Goal: Task Accomplishment & Management: Manage account settings

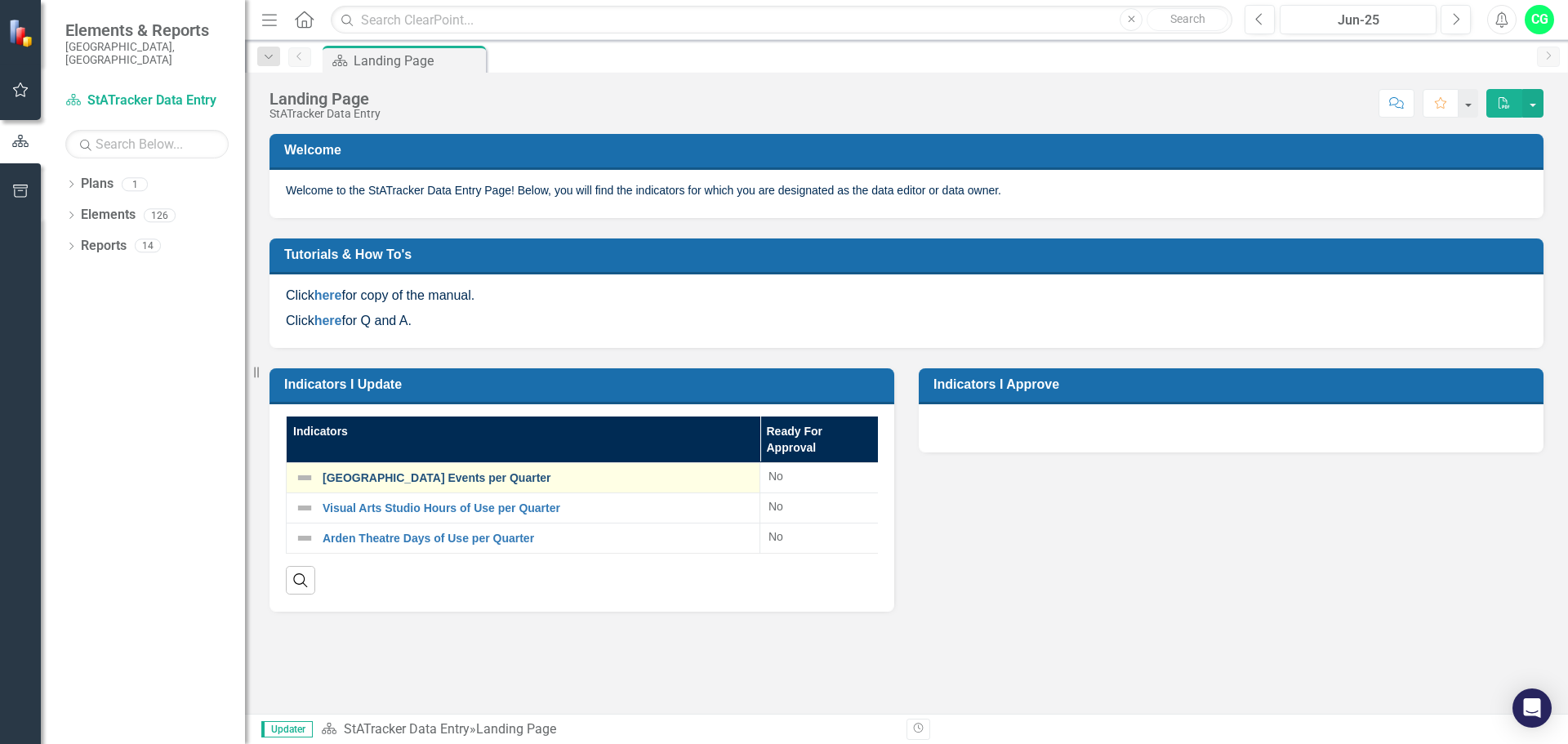
click at [434, 477] on link "[GEOGRAPHIC_DATA] Events per Quarter" at bounding box center [536, 477] width 429 height 12
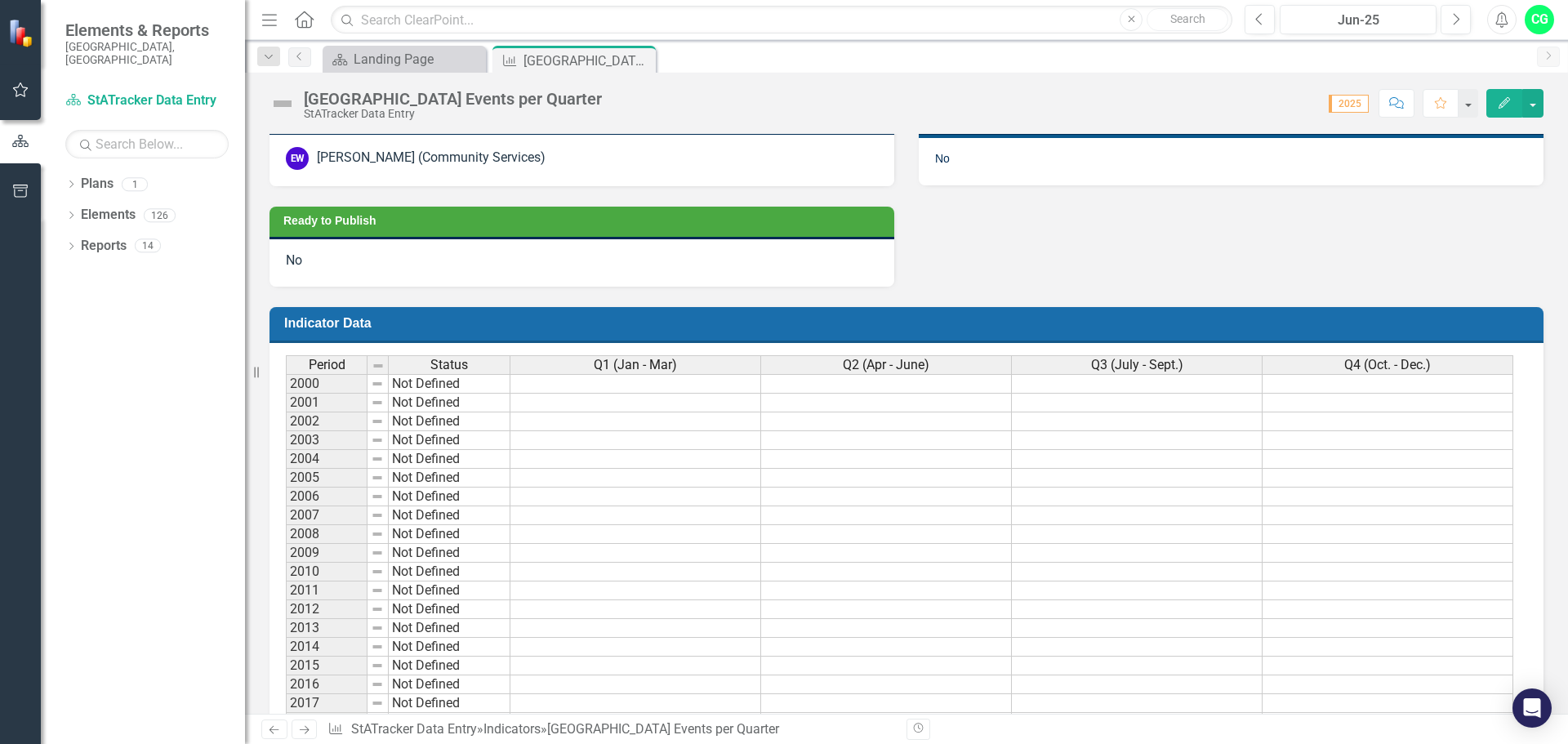
scroll to position [1142, 0]
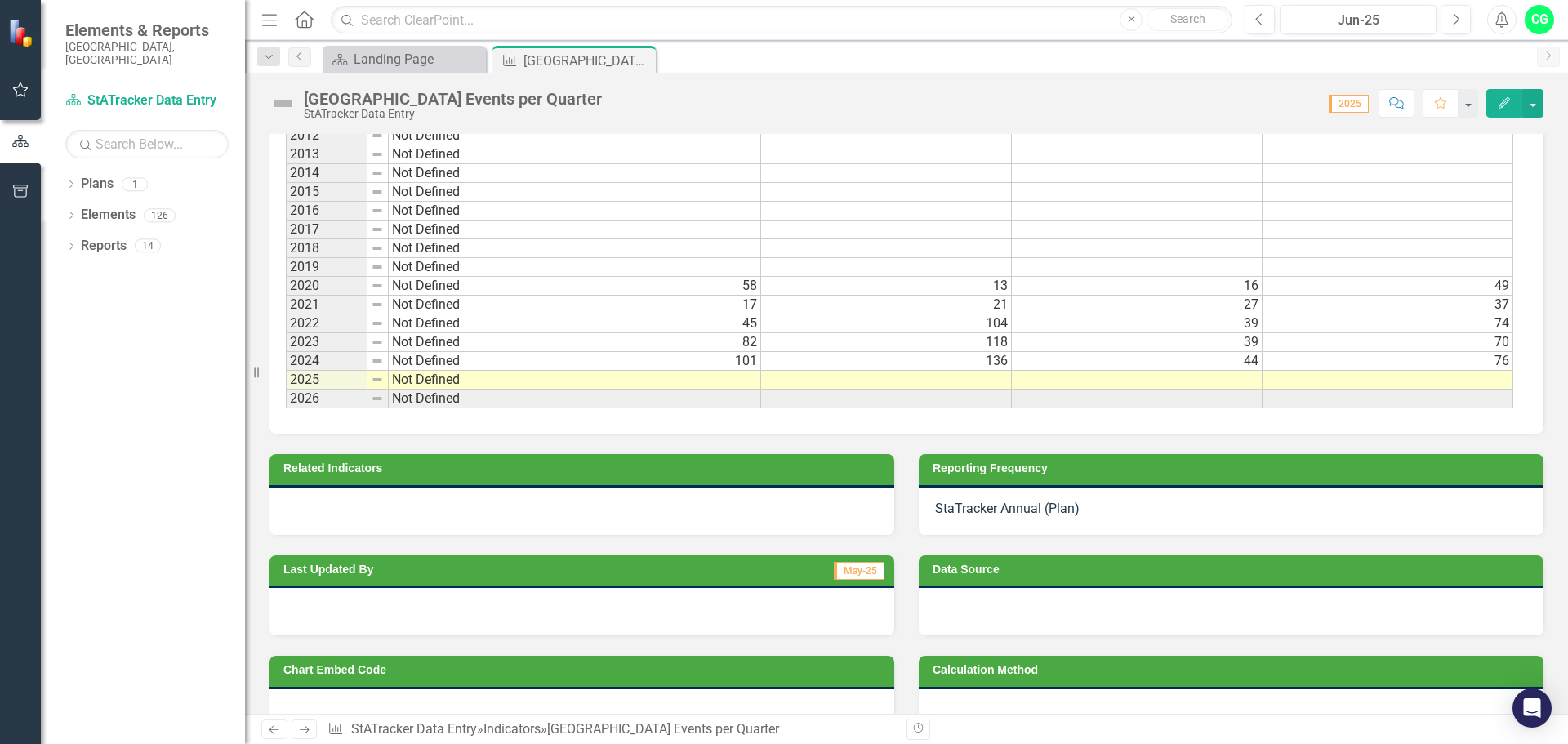
click at [732, 380] on td at bounding box center [636, 380] width 251 height 19
type textarea "71"
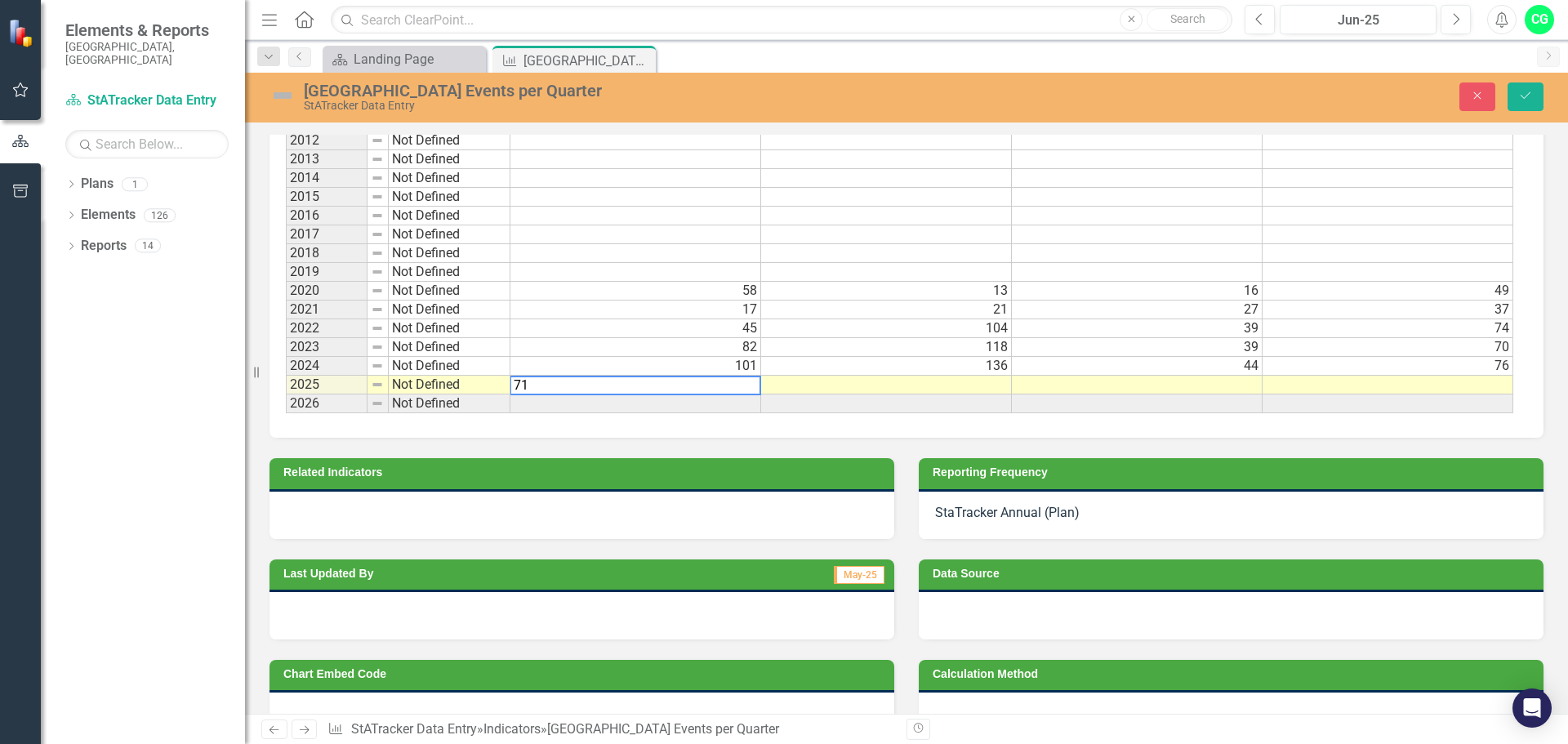
scroll to position [1147, 0]
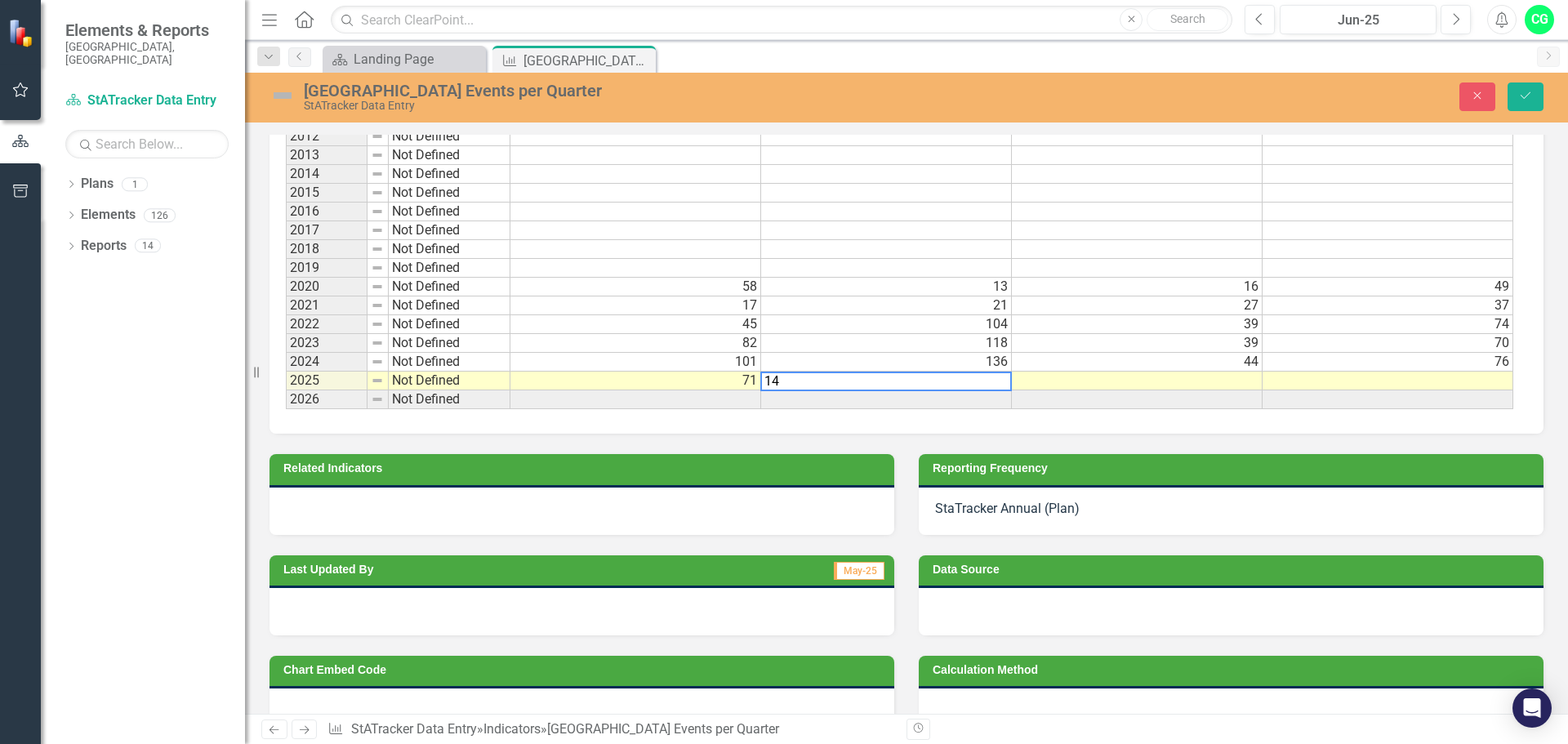
type textarea "149"
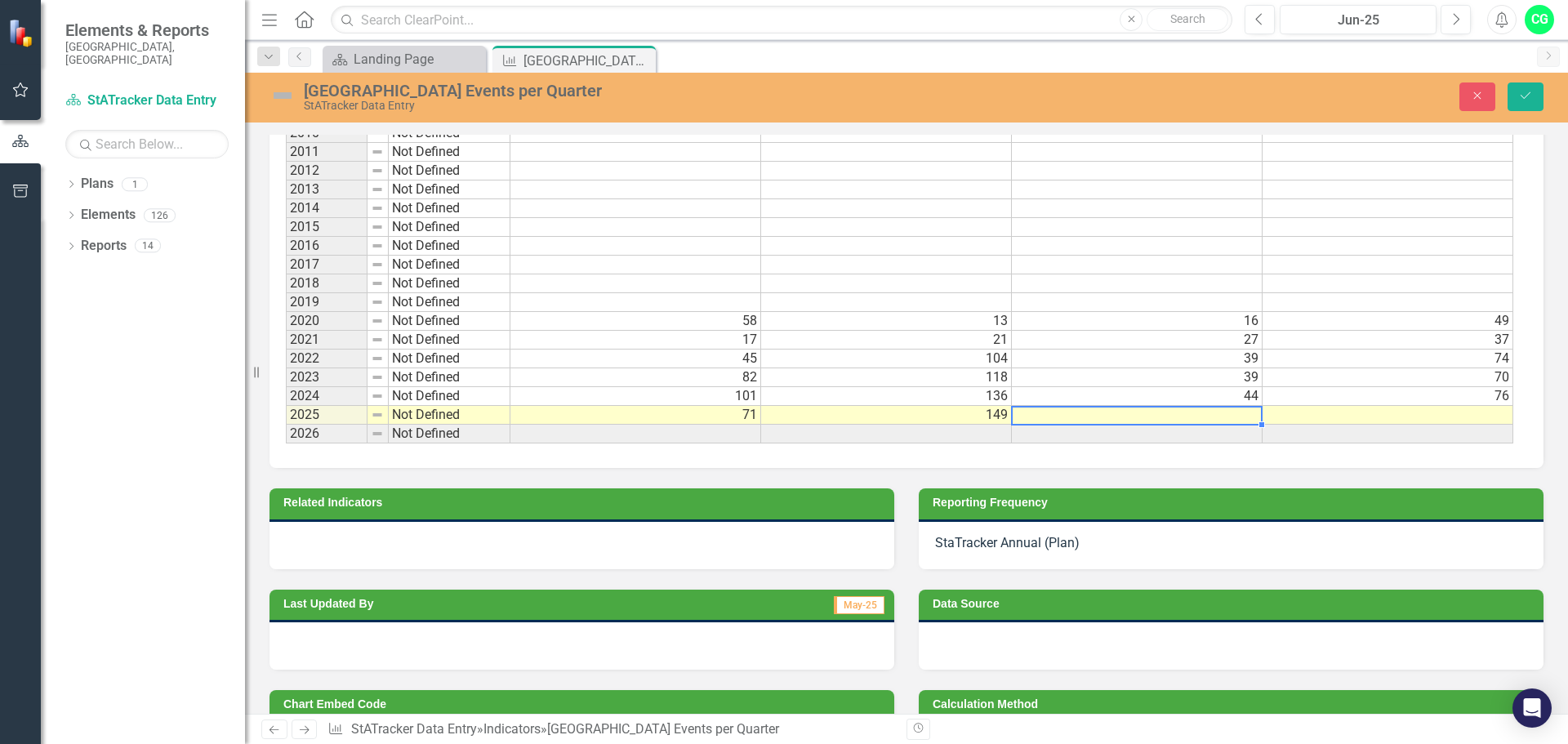
scroll to position [1185, 0]
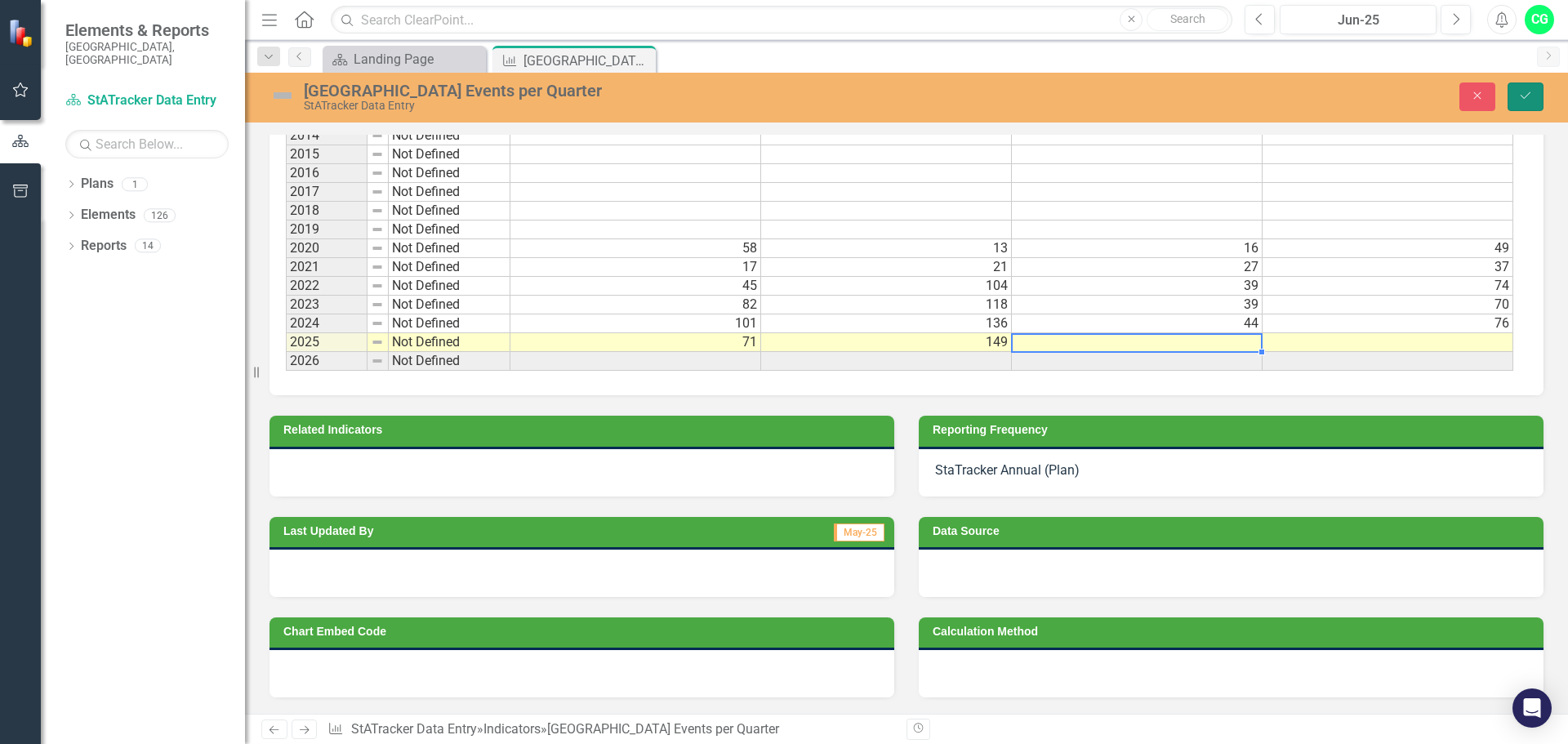
click at [1524, 89] on button "Save" at bounding box center [1526, 97] width 36 height 28
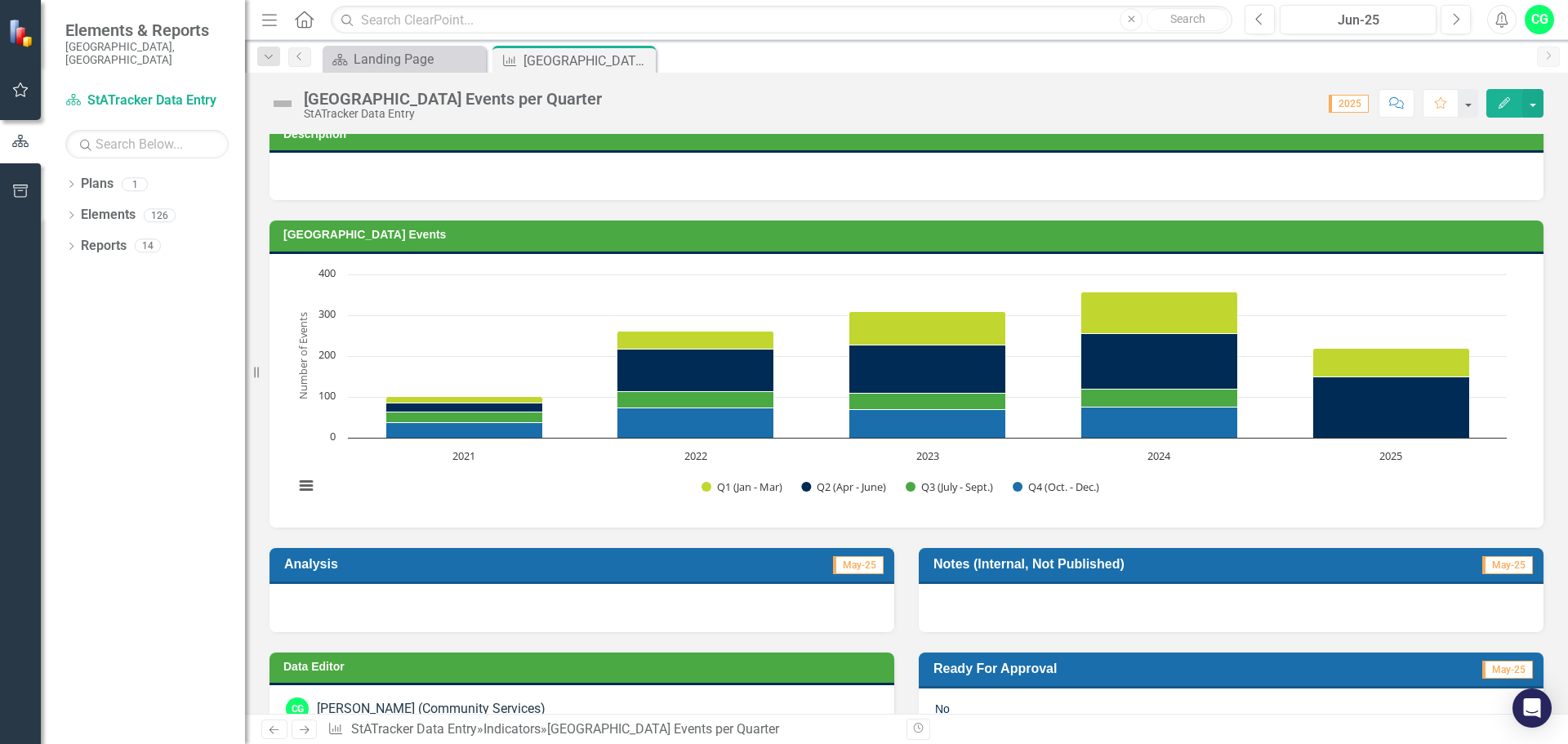
scroll to position [0, 0]
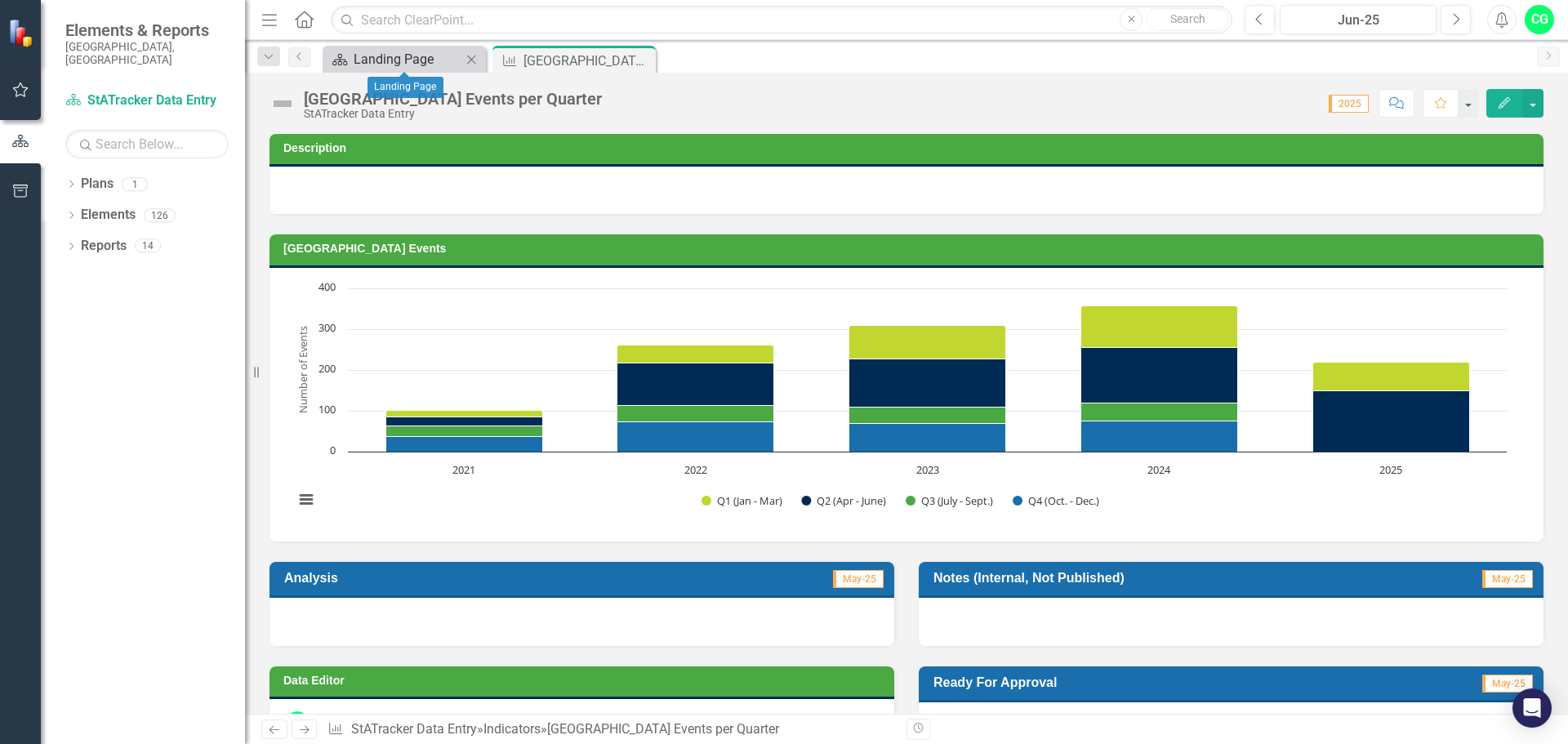
click at [396, 53] on div "Landing Page" at bounding box center [407, 59] width 107 height 21
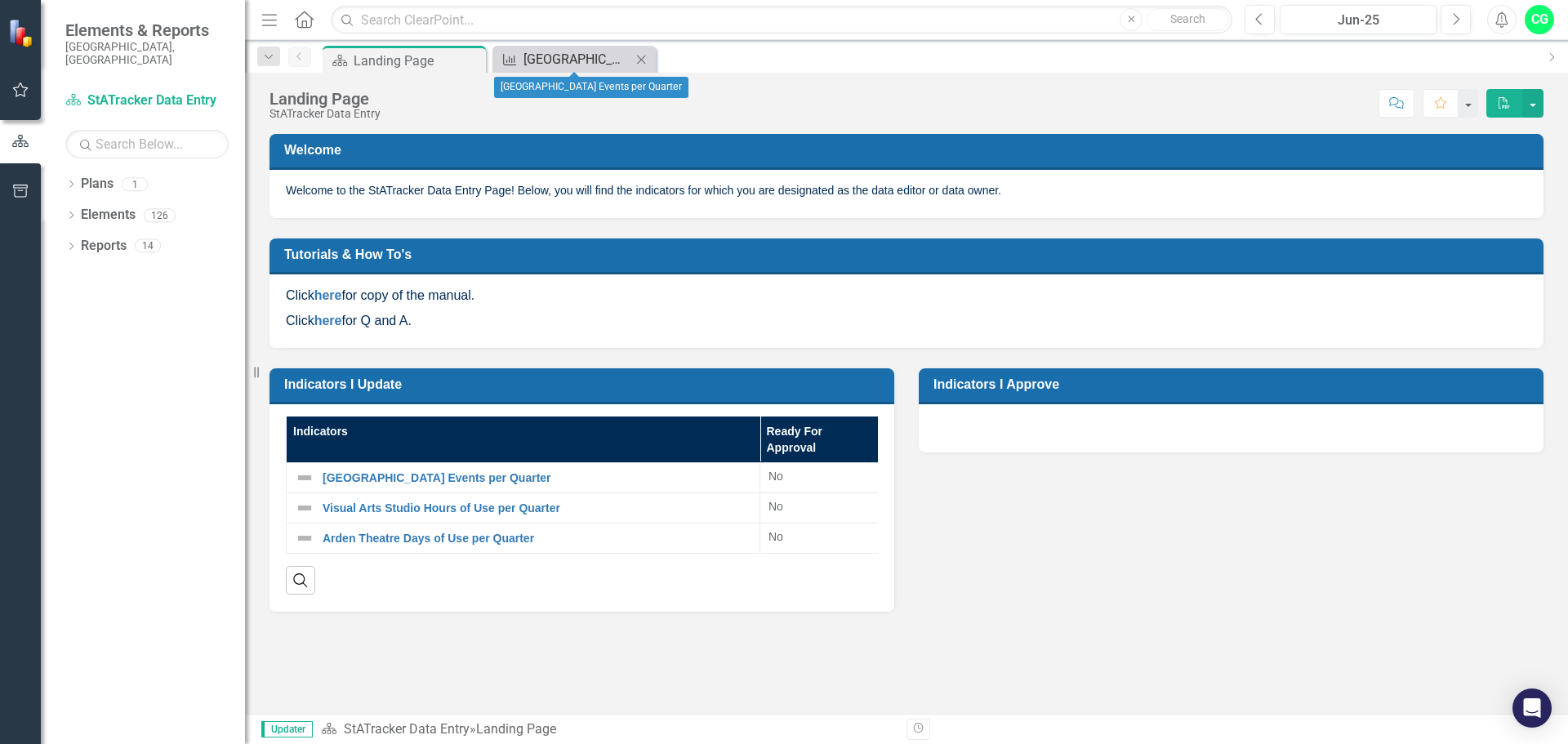
click at [549, 50] on div "[GEOGRAPHIC_DATA] Events per Quarter" at bounding box center [578, 59] width 107 height 21
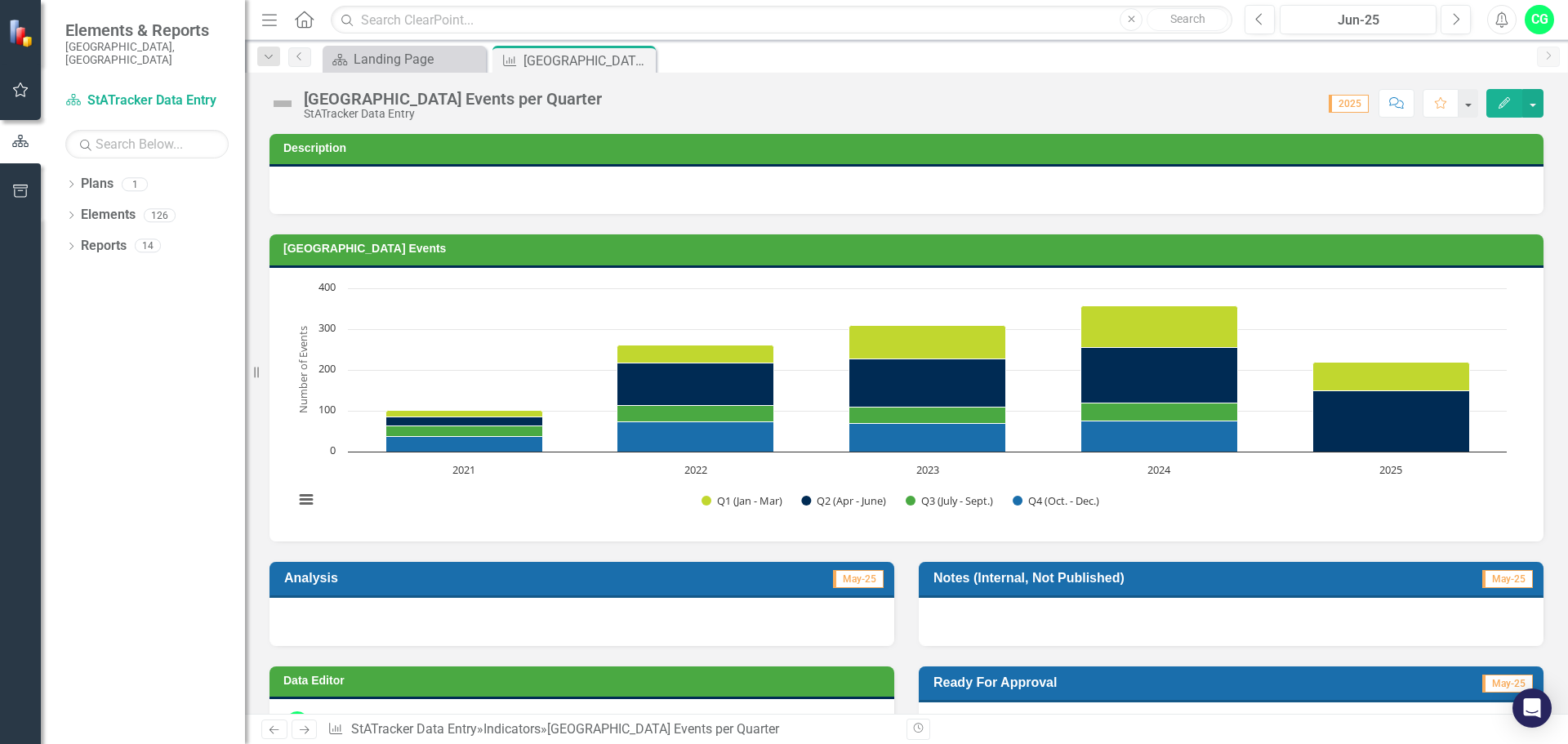
click at [1504, 105] on icon "button" at bounding box center [1504, 103] width 11 height 11
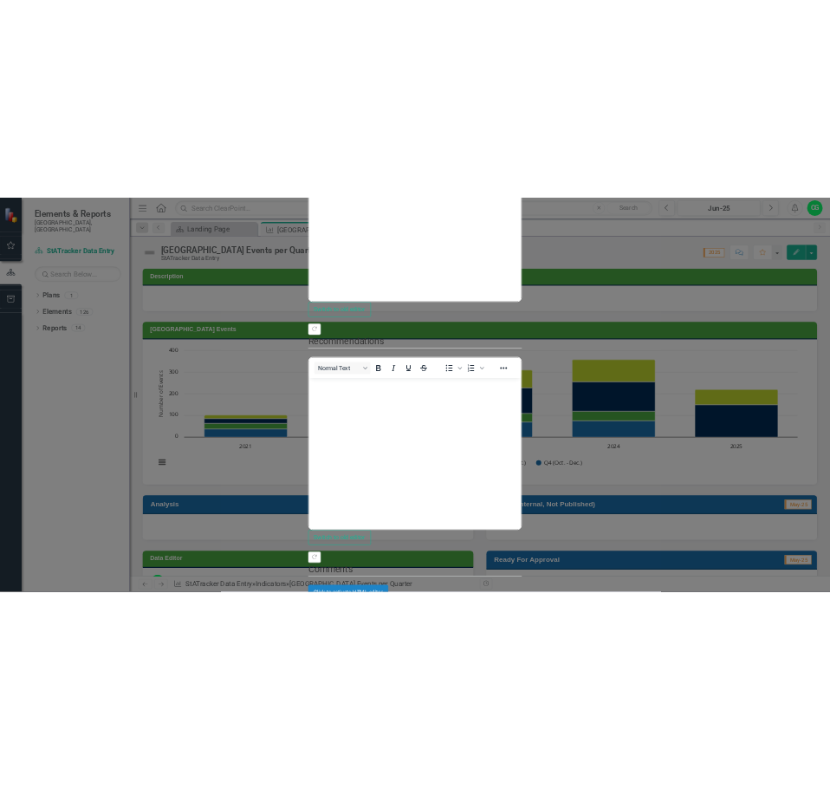
scroll to position [607, 0]
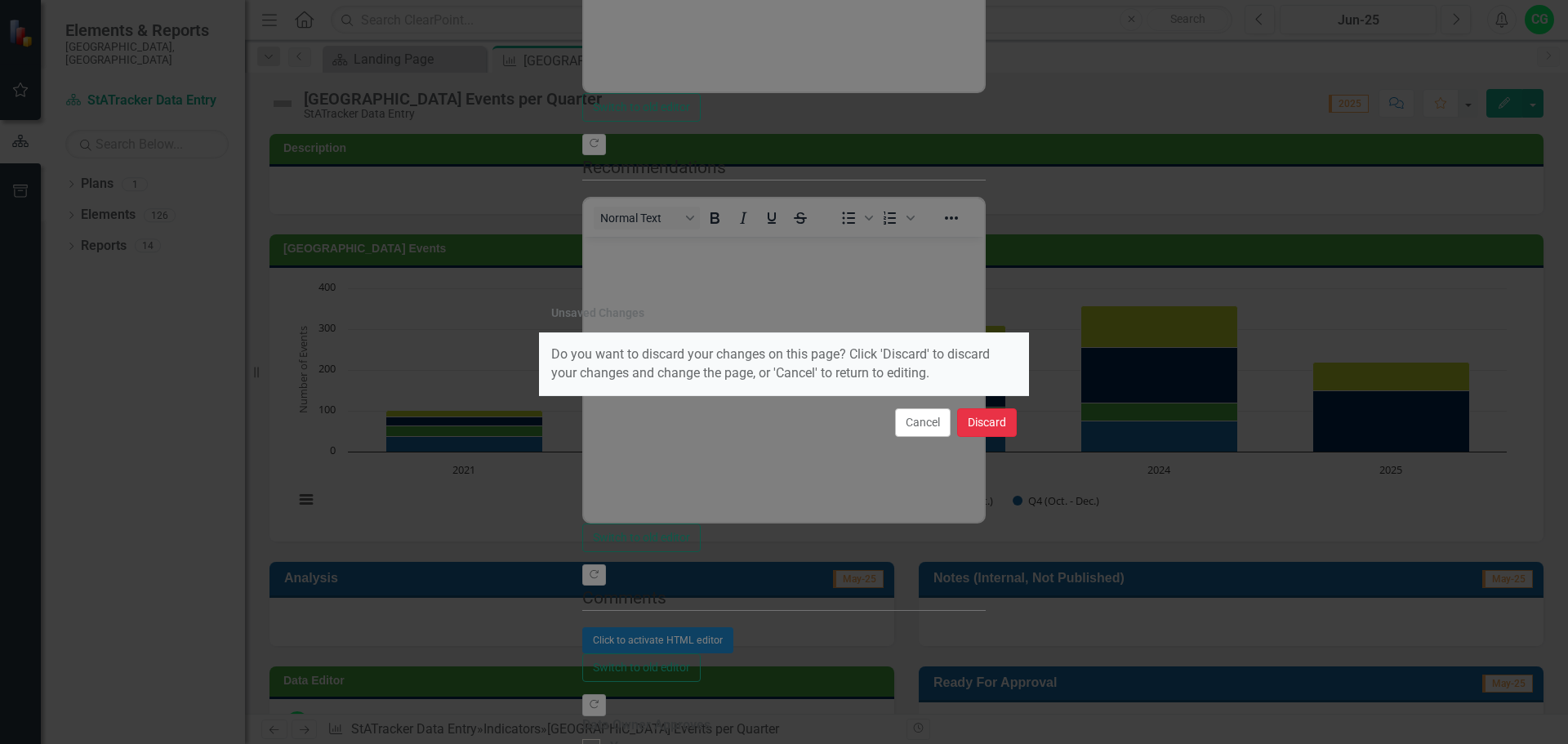
click at [983, 422] on button "Discard" at bounding box center [987, 422] width 59 height 28
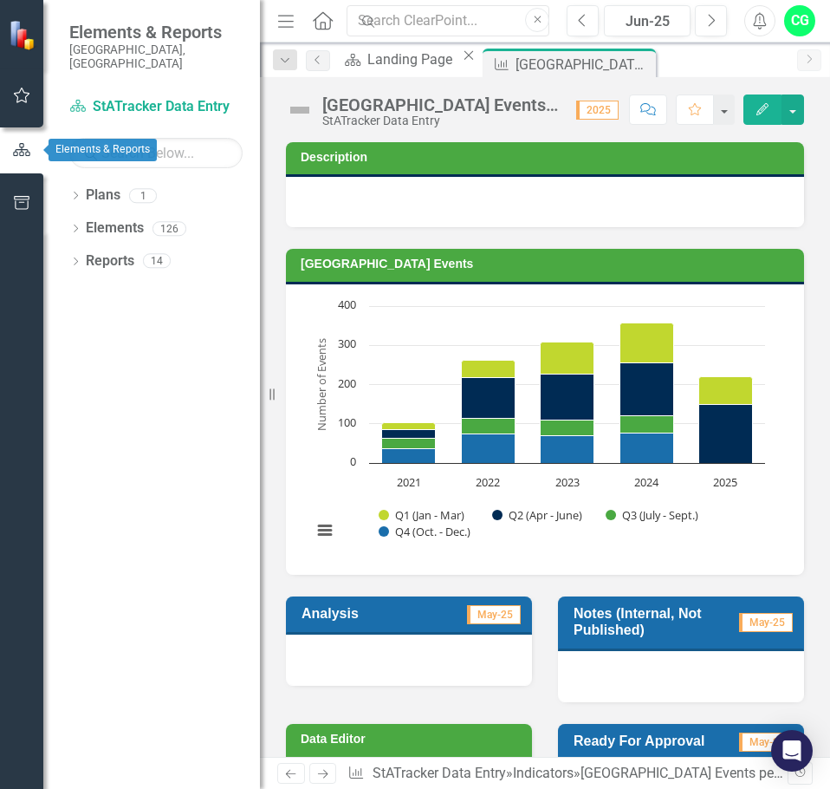
click at [18, 138] on button "button" at bounding box center [21, 150] width 43 height 29
click at [631, 65] on icon "Close" at bounding box center [639, 64] width 17 height 14
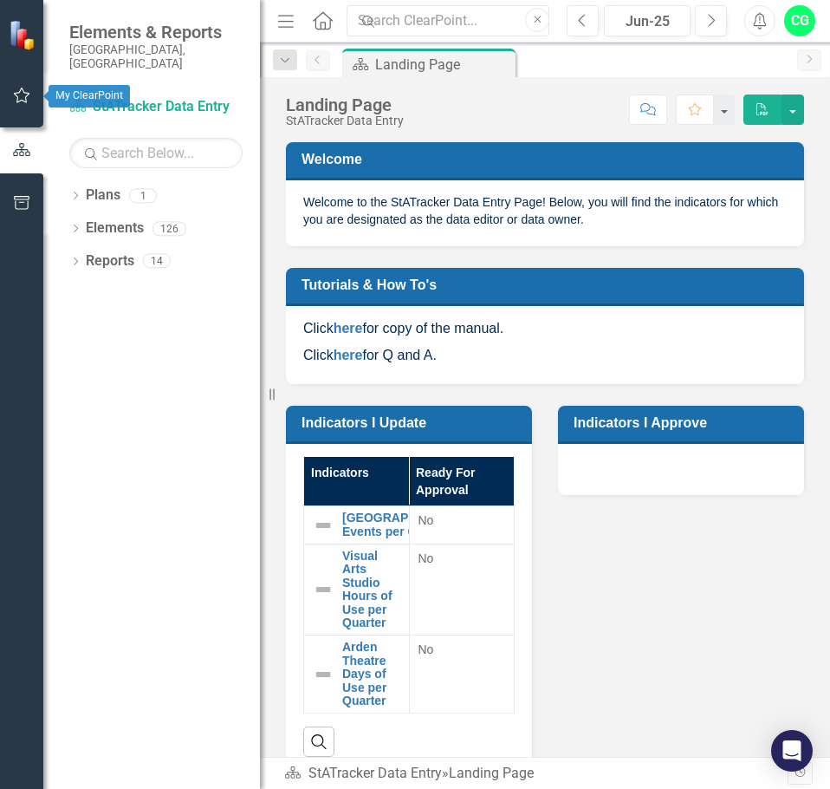
click at [22, 93] on icon "button" at bounding box center [22, 95] width 18 height 14
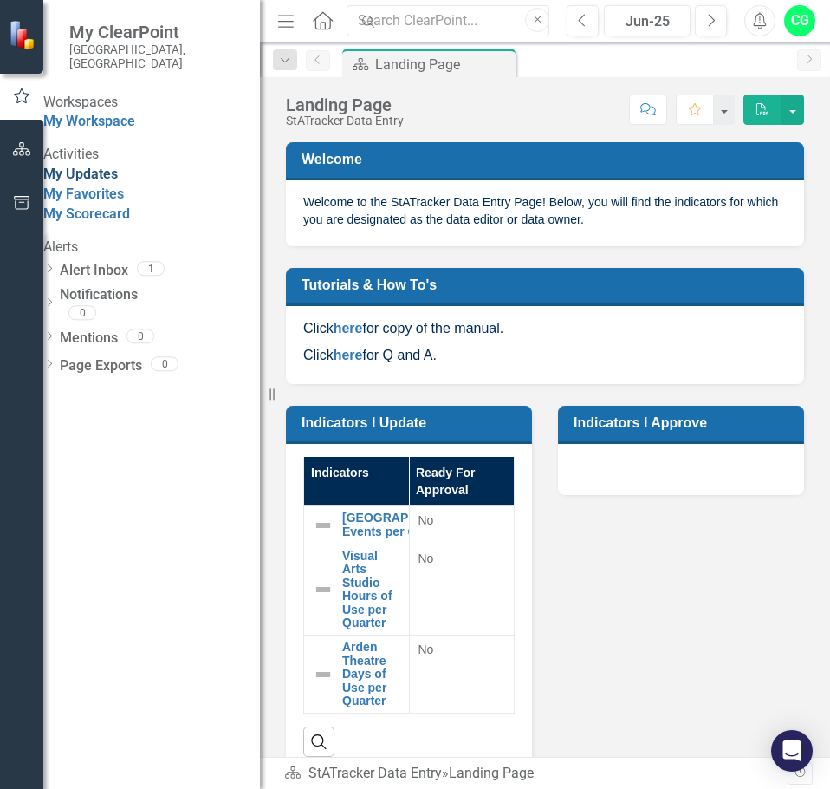
click at [87, 182] on link "My Updates" at bounding box center [80, 174] width 75 height 16
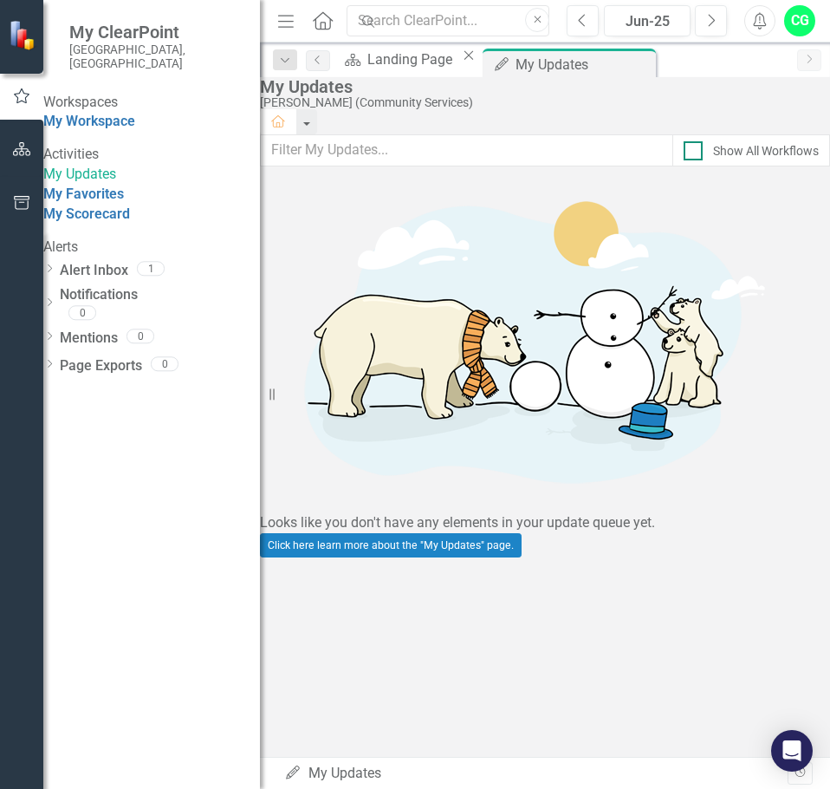
click at [684, 153] on input "Show All Workflows" at bounding box center [689, 146] width 11 height 11
checkbox input "true"
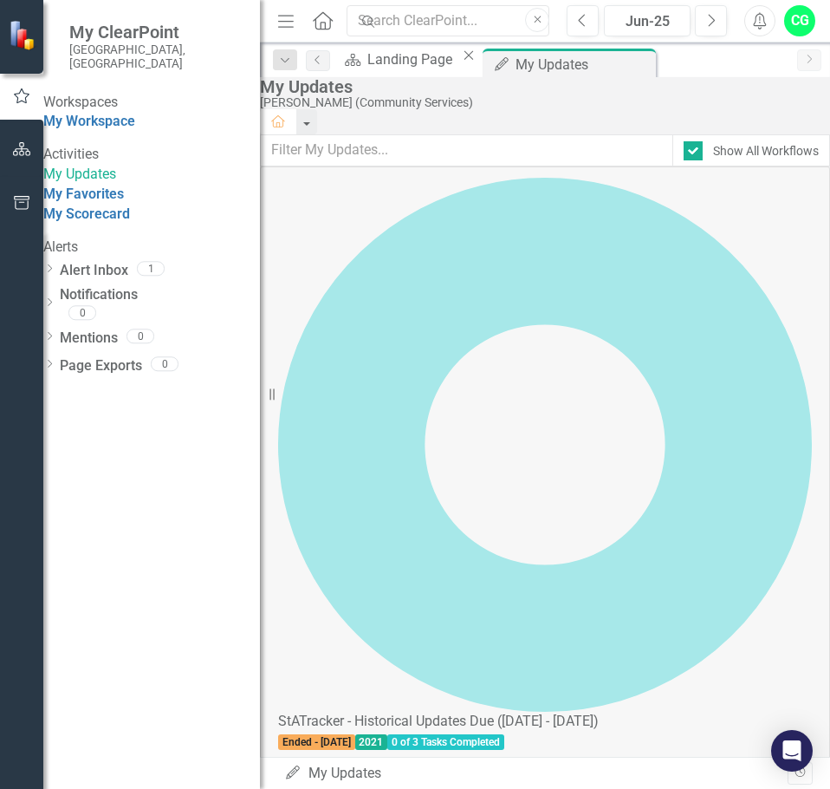
scroll to position [607, 0]
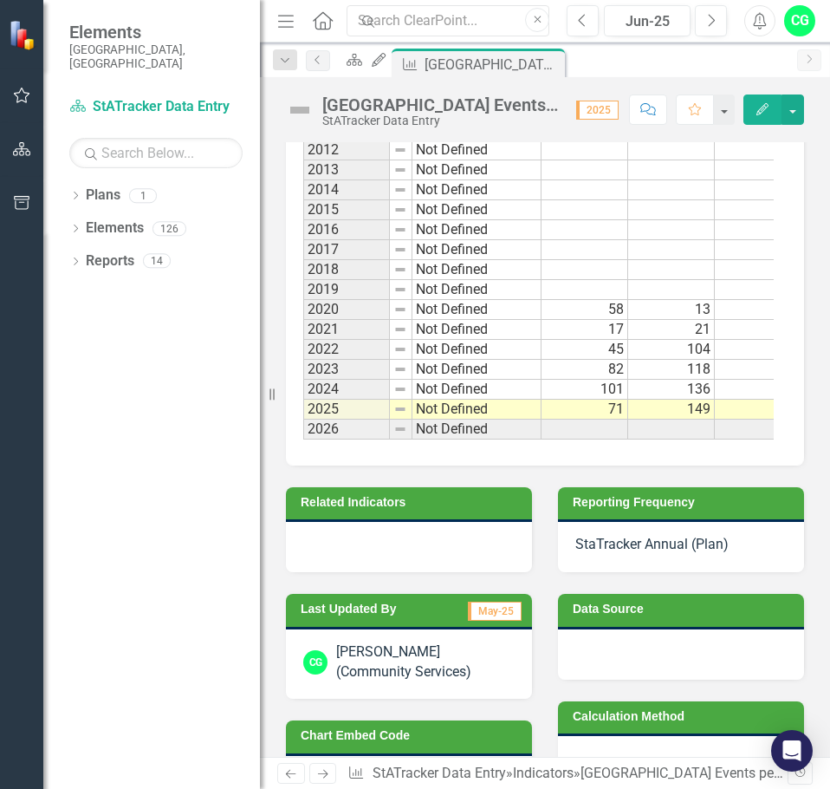
scroll to position [1300, 0]
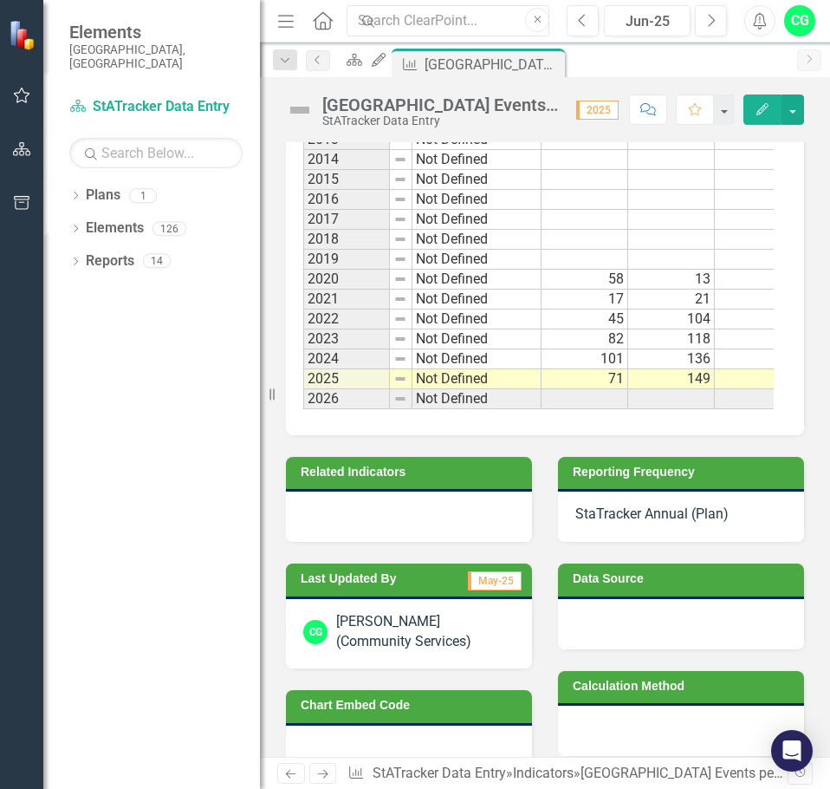
click at [763, 106] on icon "Edit" at bounding box center [763, 109] width 16 height 12
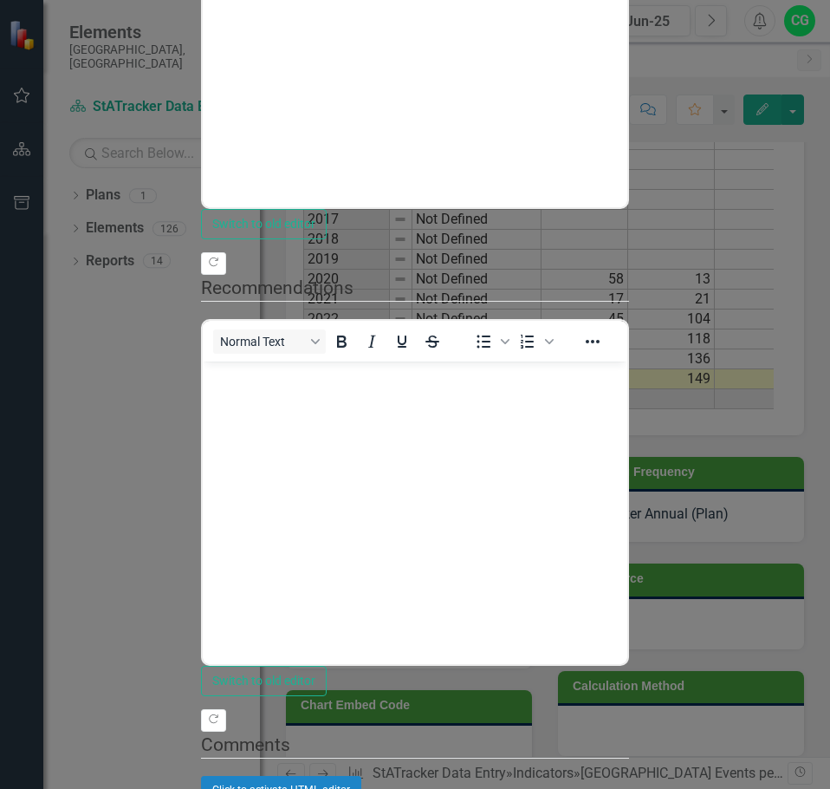
scroll to position [0, 0]
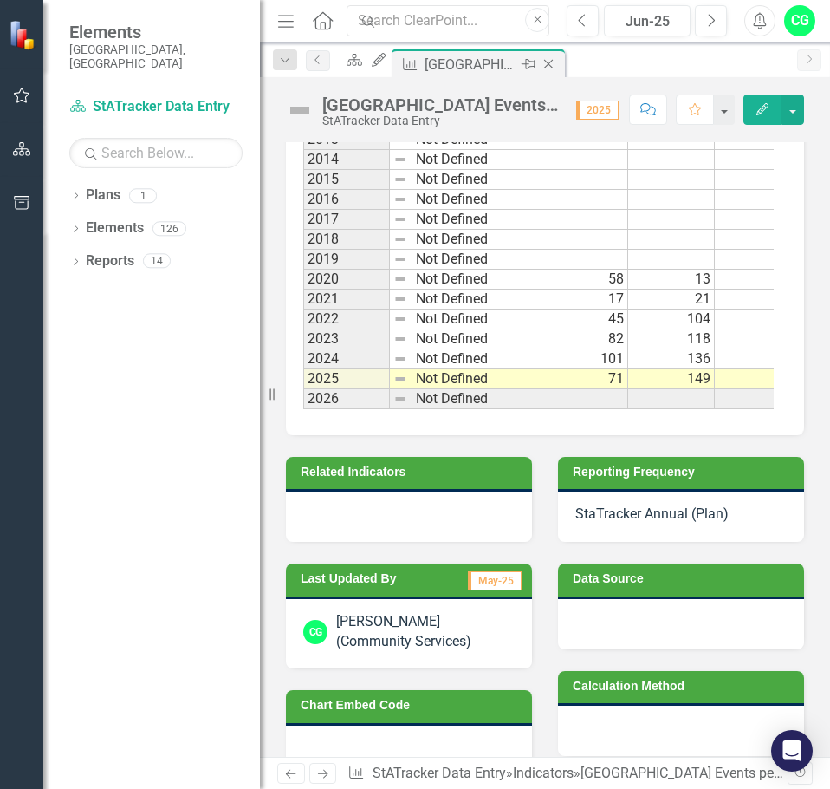
click at [557, 61] on icon "Close" at bounding box center [548, 64] width 17 height 14
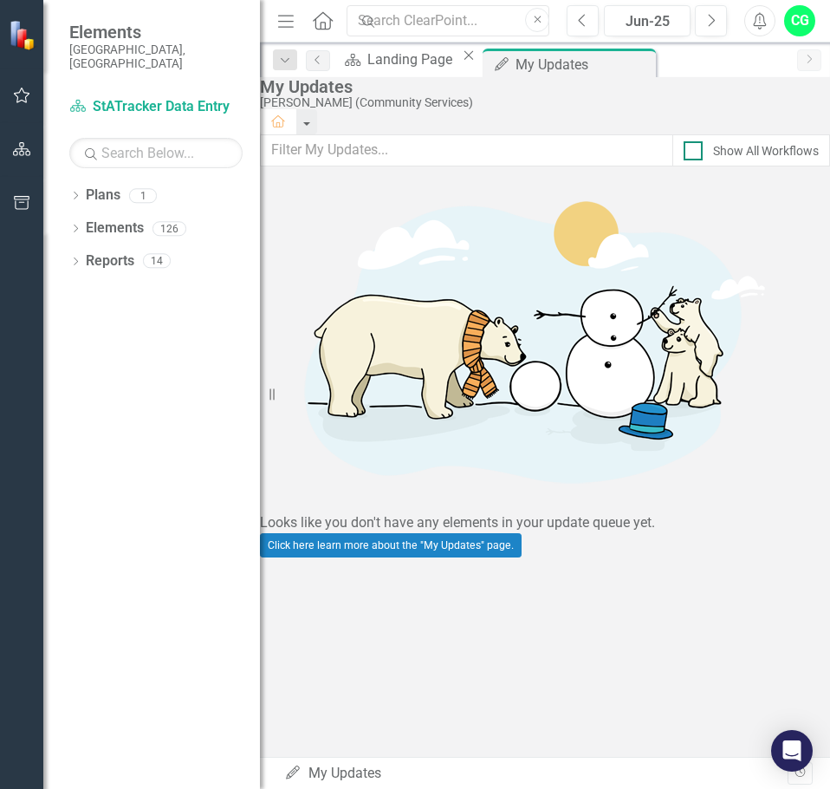
click at [684, 153] on input "Show All Workflows" at bounding box center [689, 146] width 11 height 11
checkbox input "true"
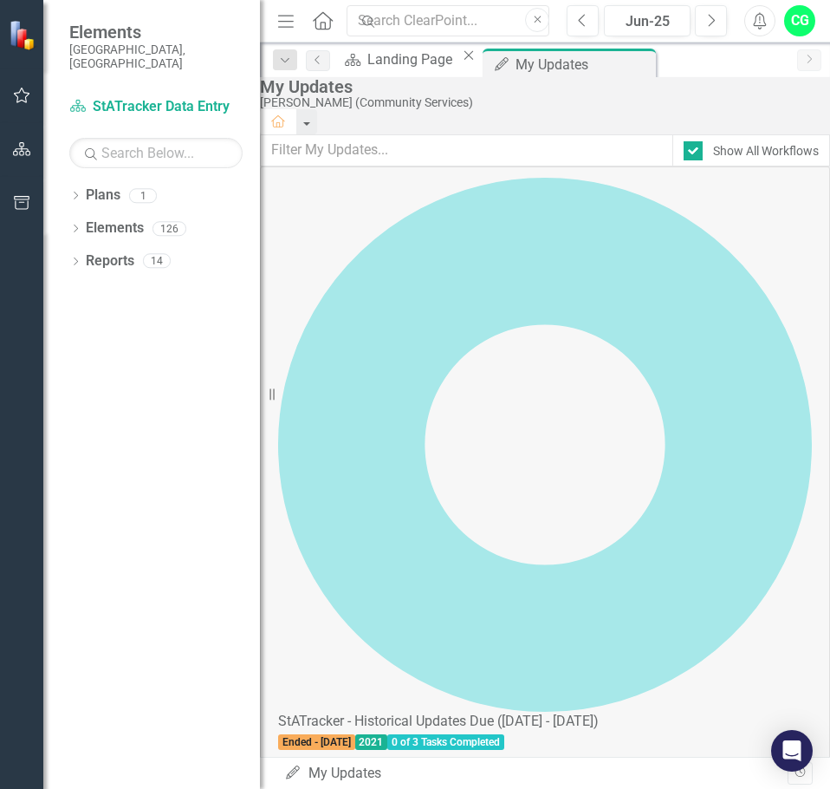
scroll to position [520, 0]
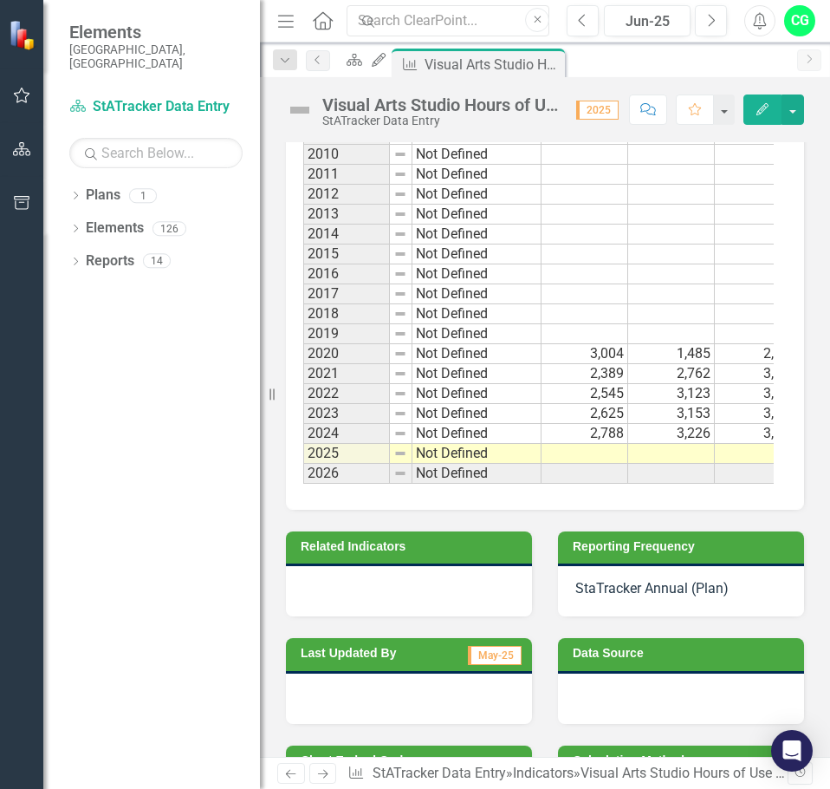
scroll to position [1300, 0]
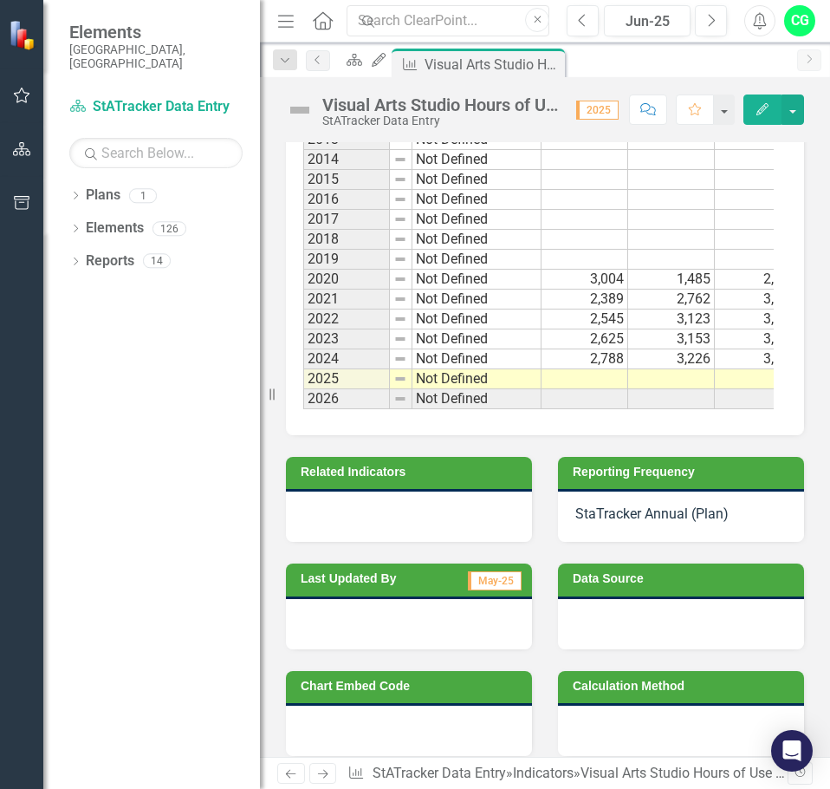
click at [582, 379] on td at bounding box center [585, 379] width 87 height 20
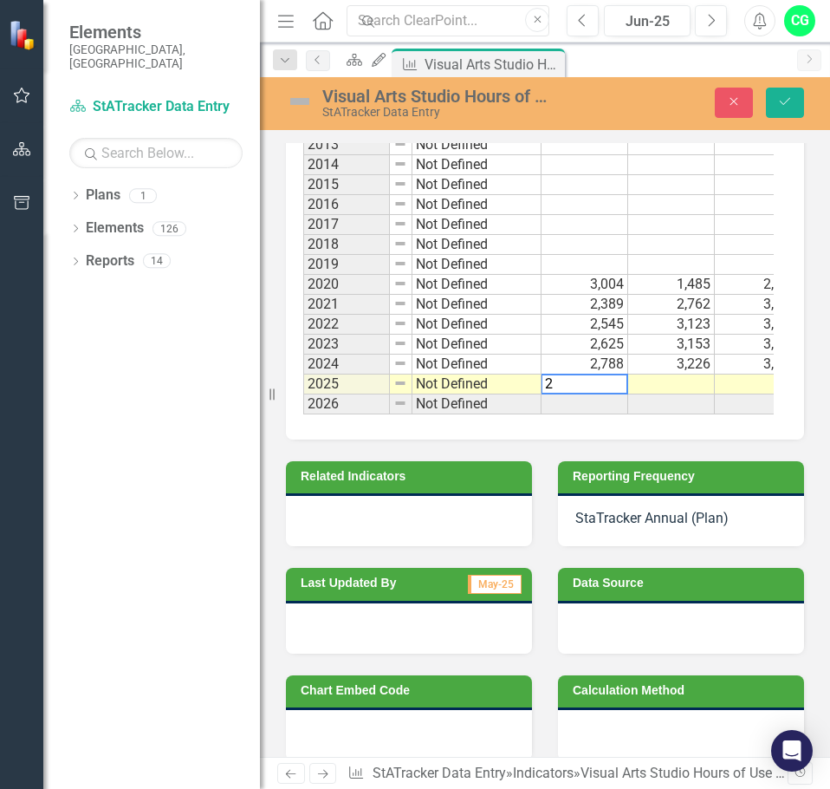
scroll to position [1304, 0]
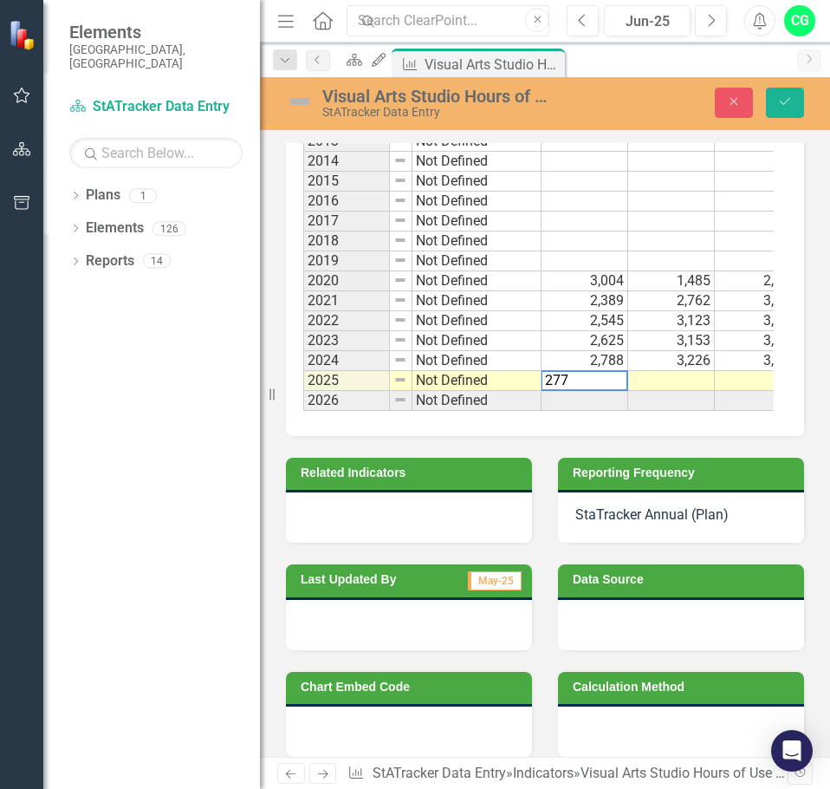
type textarea "2778"
type textarea "3228"
click at [773, 101] on button "Save" at bounding box center [785, 103] width 38 height 30
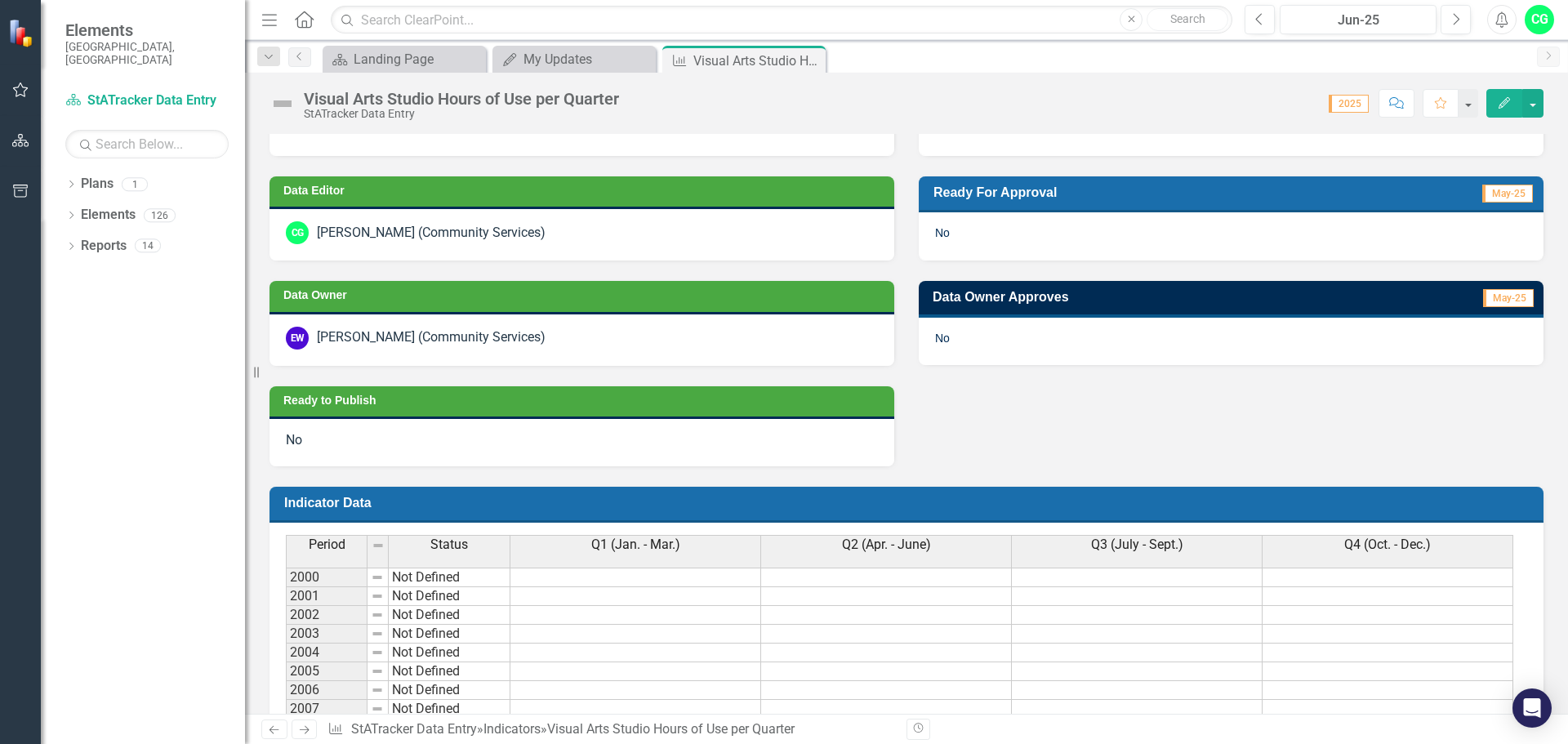
scroll to position [1142, 0]
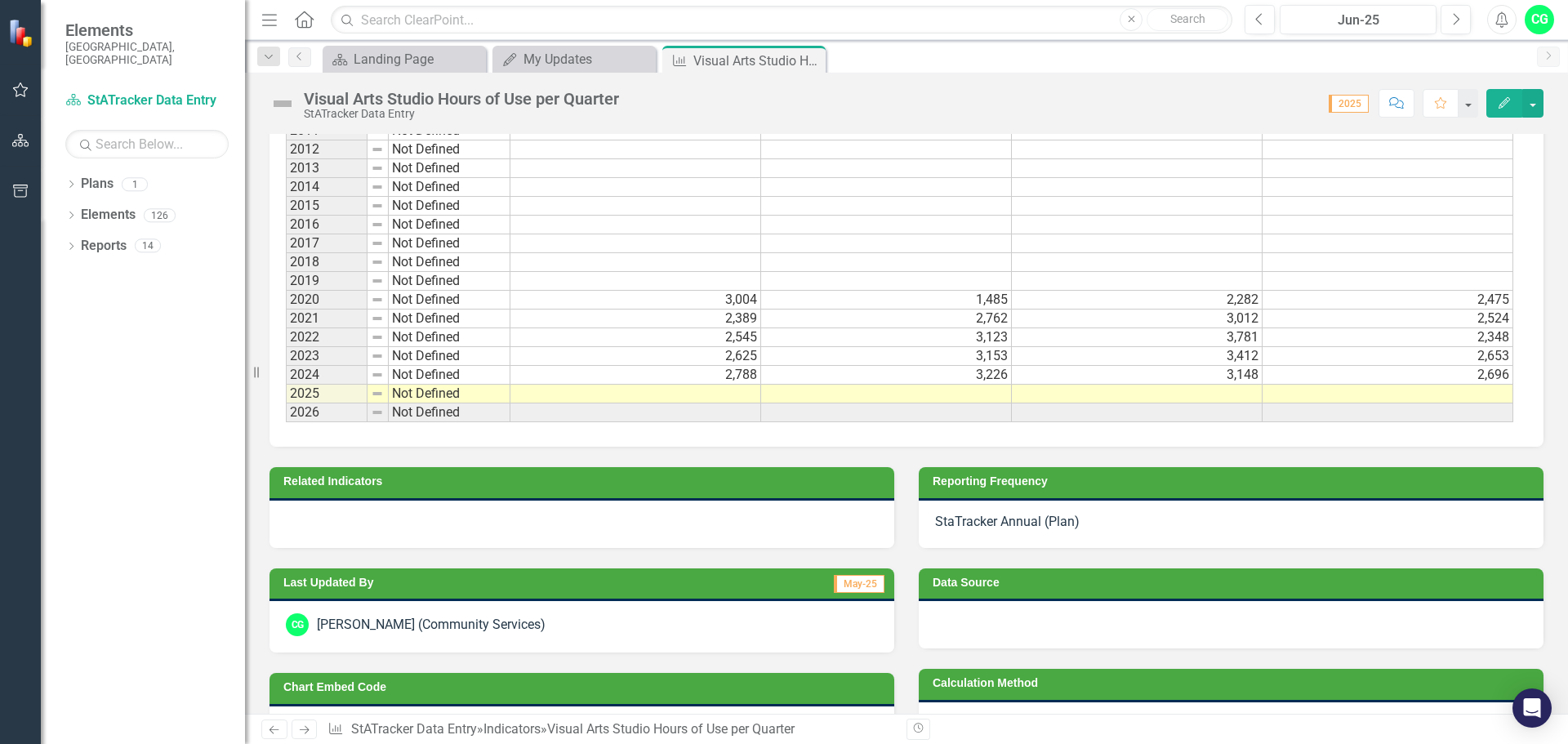
click at [671, 387] on td at bounding box center [636, 394] width 251 height 19
click at [711, 389] on td at bounding box center [636, 394] width 251 height 19
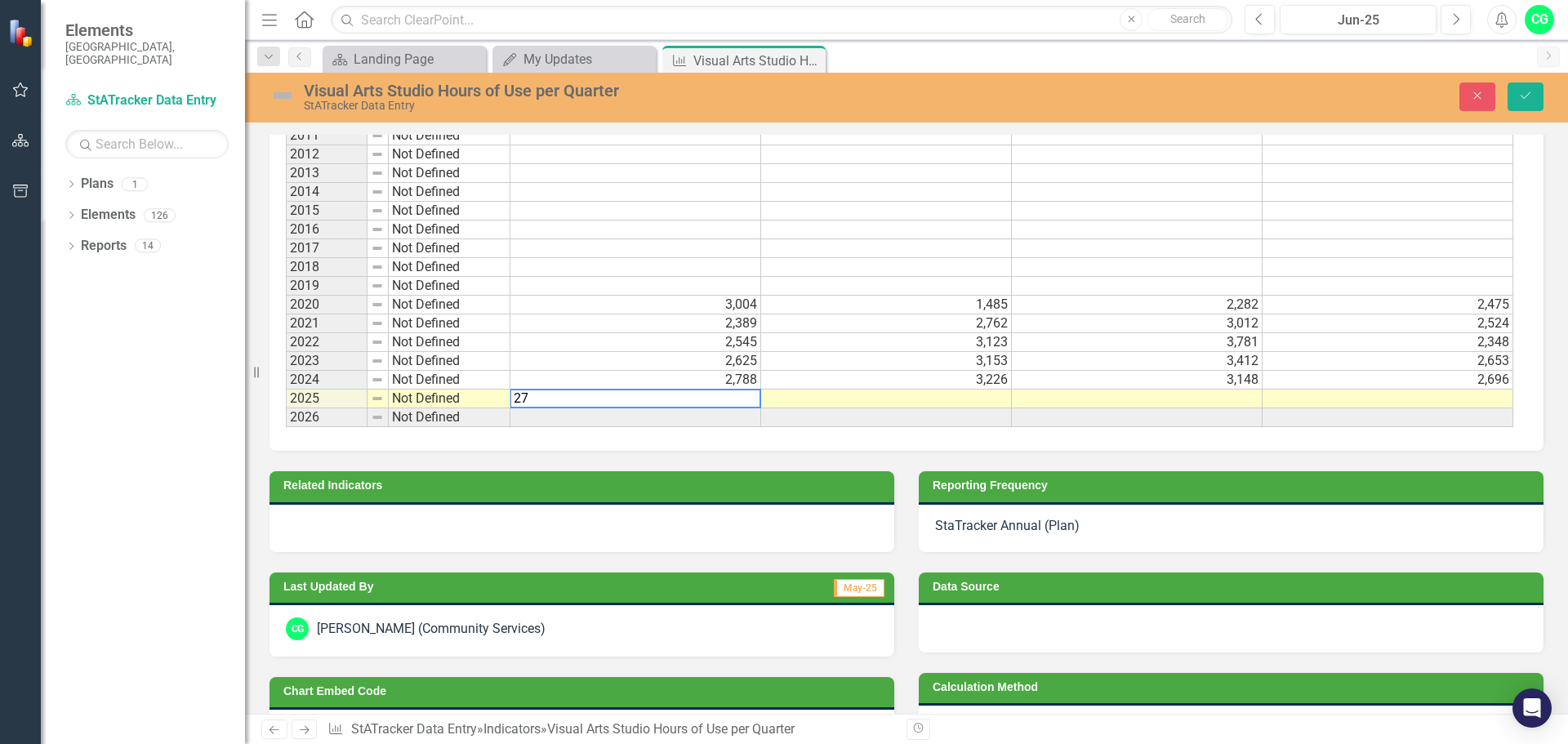
scroll to position [1147, 0]
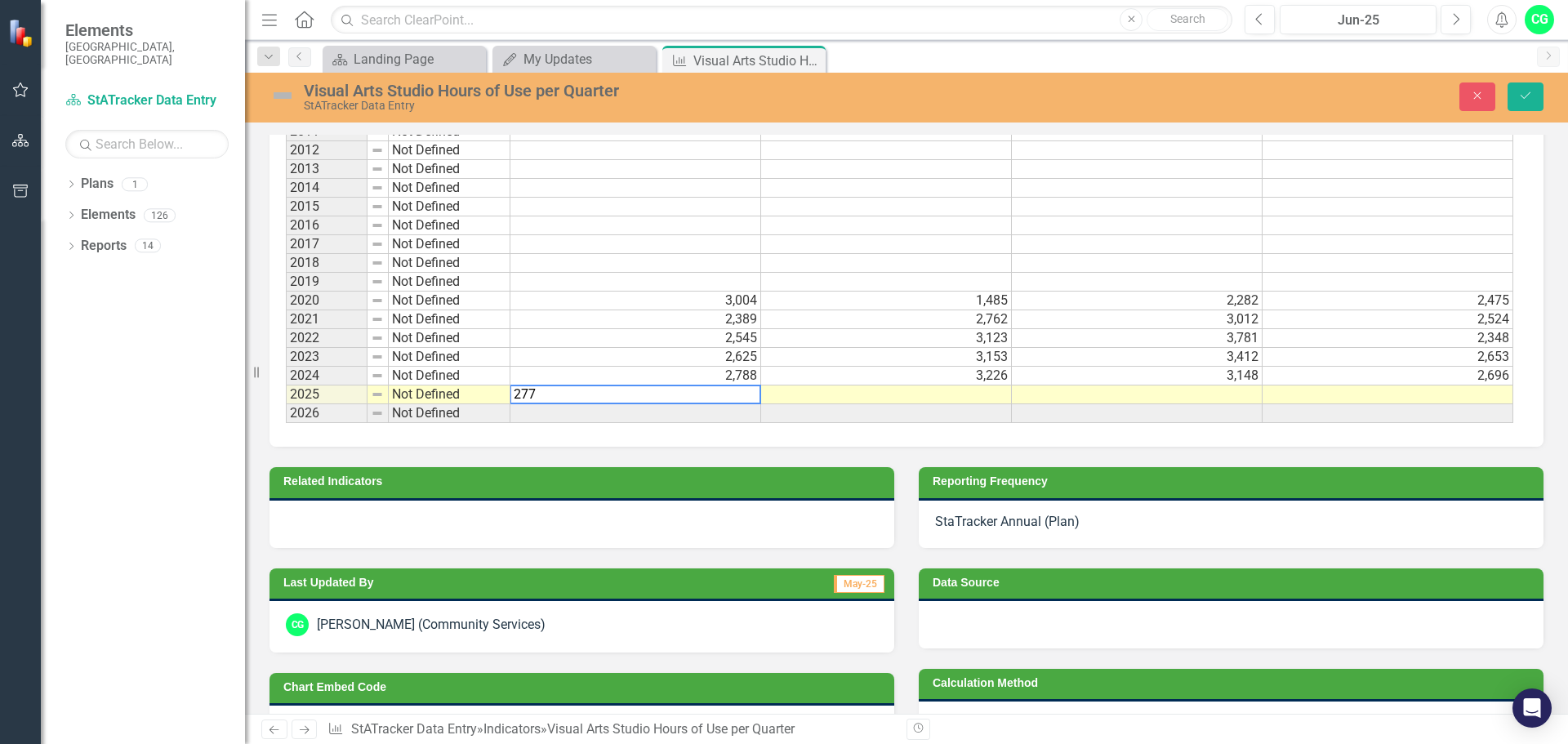
type textarea "2778"
type textarea "3228"
click at [1062, 382] on td "3,148" at bounding box center [1137, 376] width 251 height 19
click at [1534, 95] on button "Save" at bounding box center [1526, 97] width 36 height 28
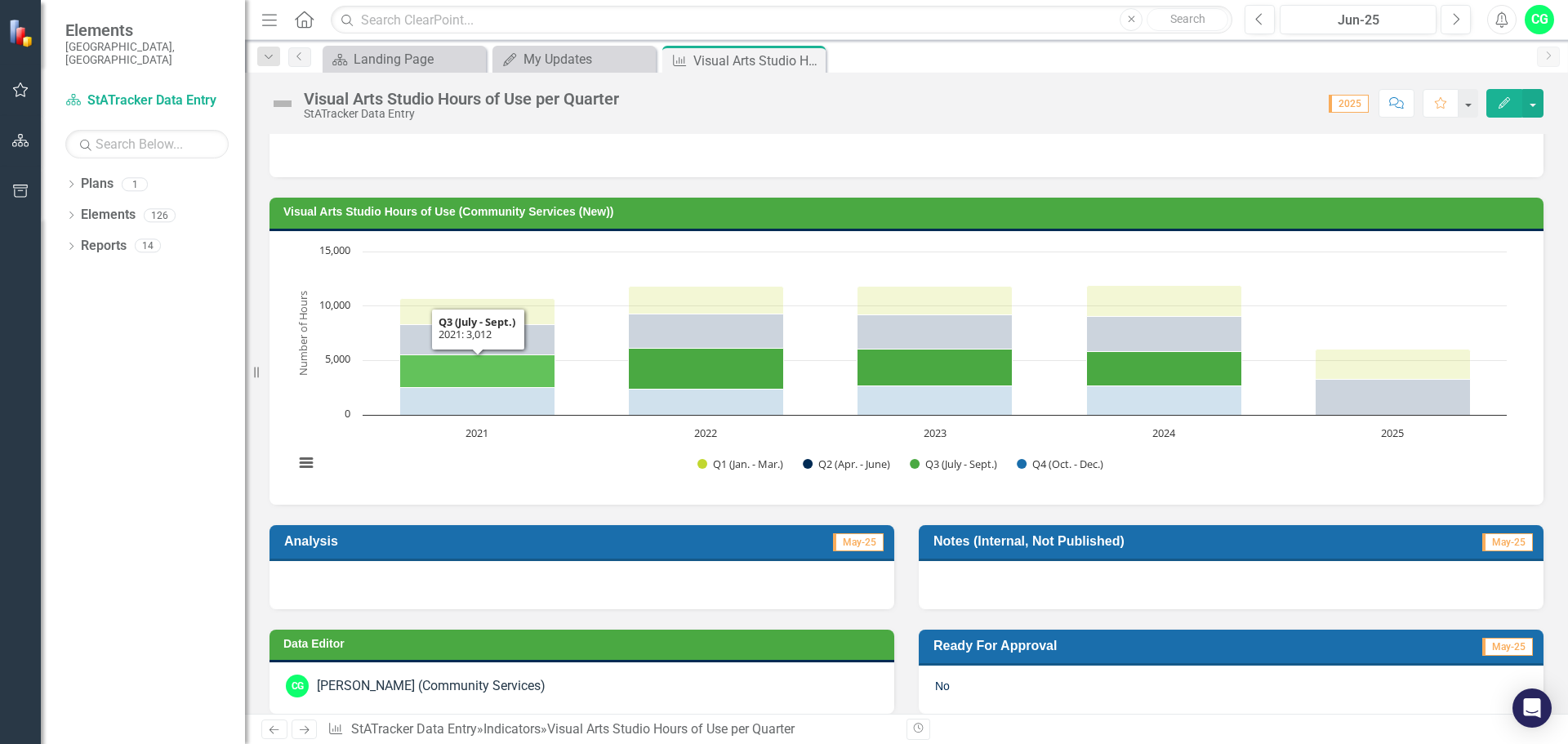
scroll to position [0, 0]
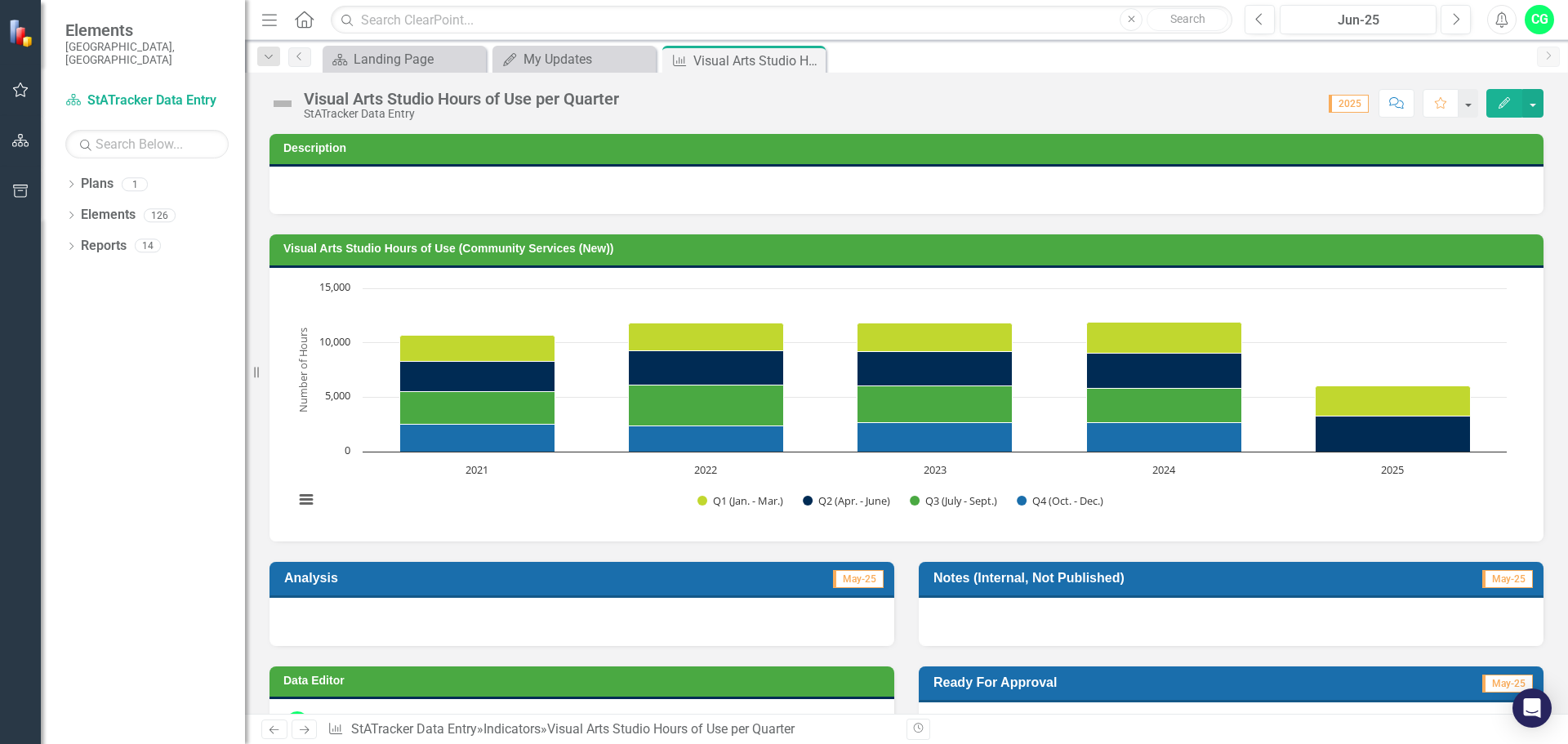
click at [0, 0] on icon "Close" at bounding box center [0, 0] width 0 height 0
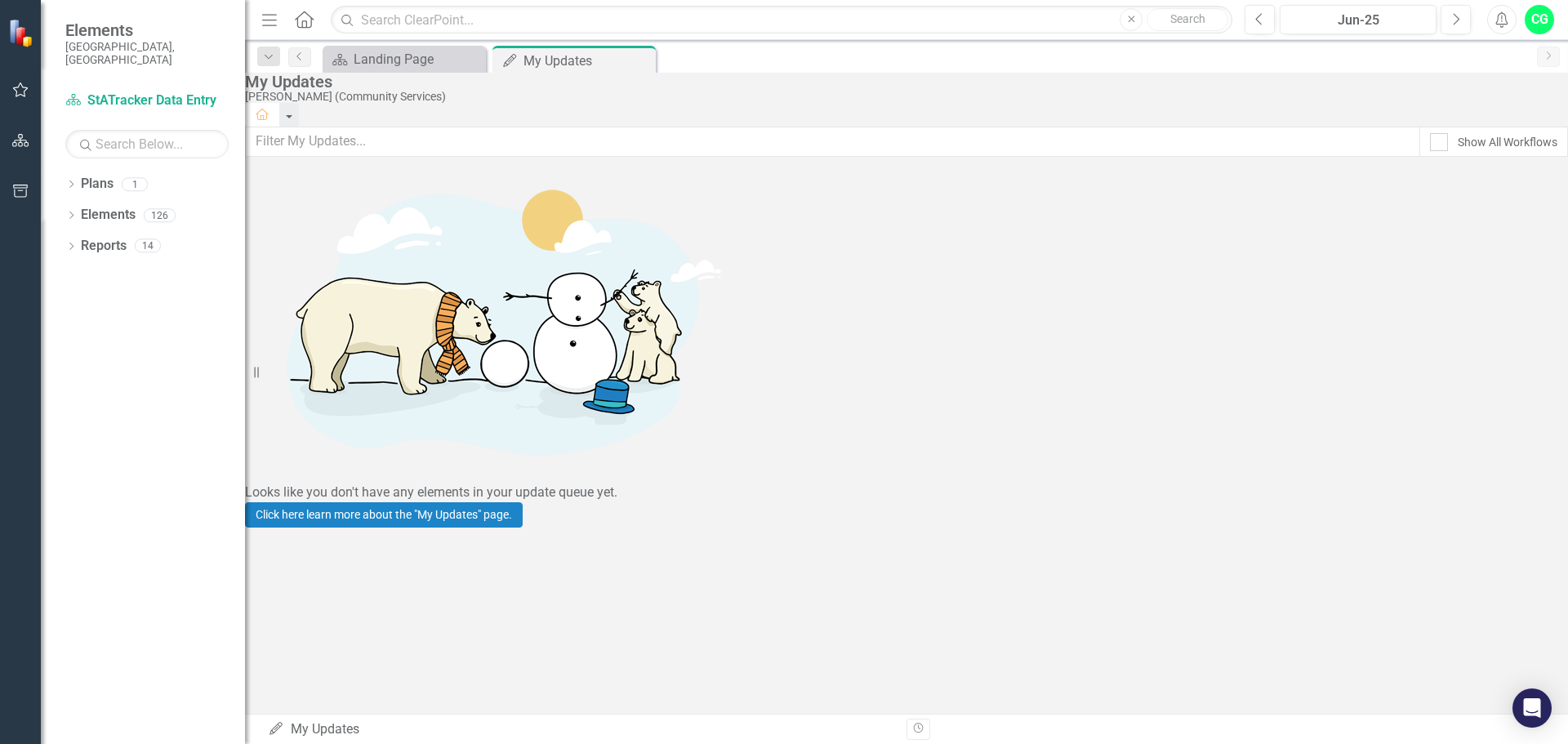
click at [0, 0] on icon "Close" at bounding box center [0, 0] width 0 height 0
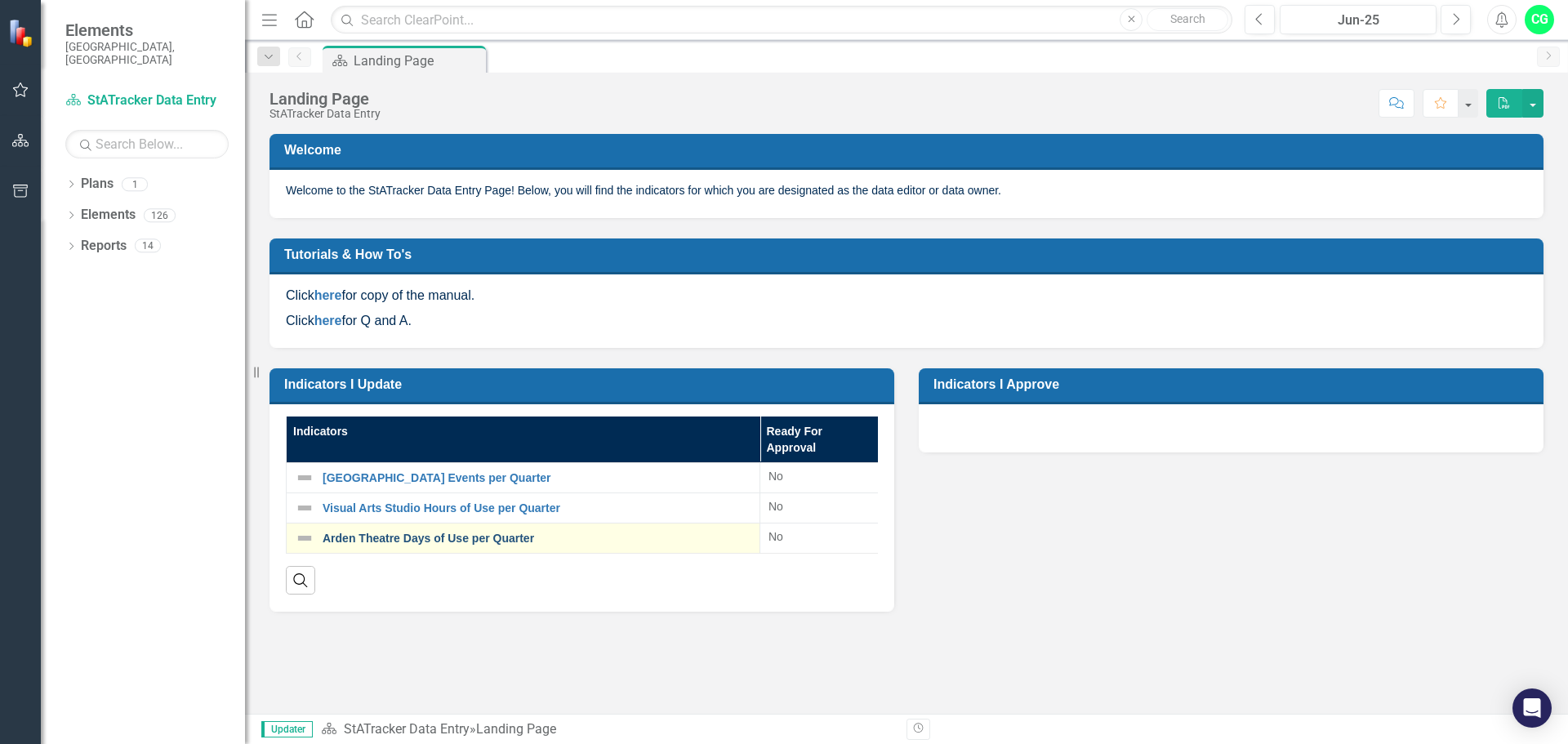
click at [464, 539] on link "Arden Theatre Days of Use per Quarter" at bounding box center [536, 538] width 429 height 12
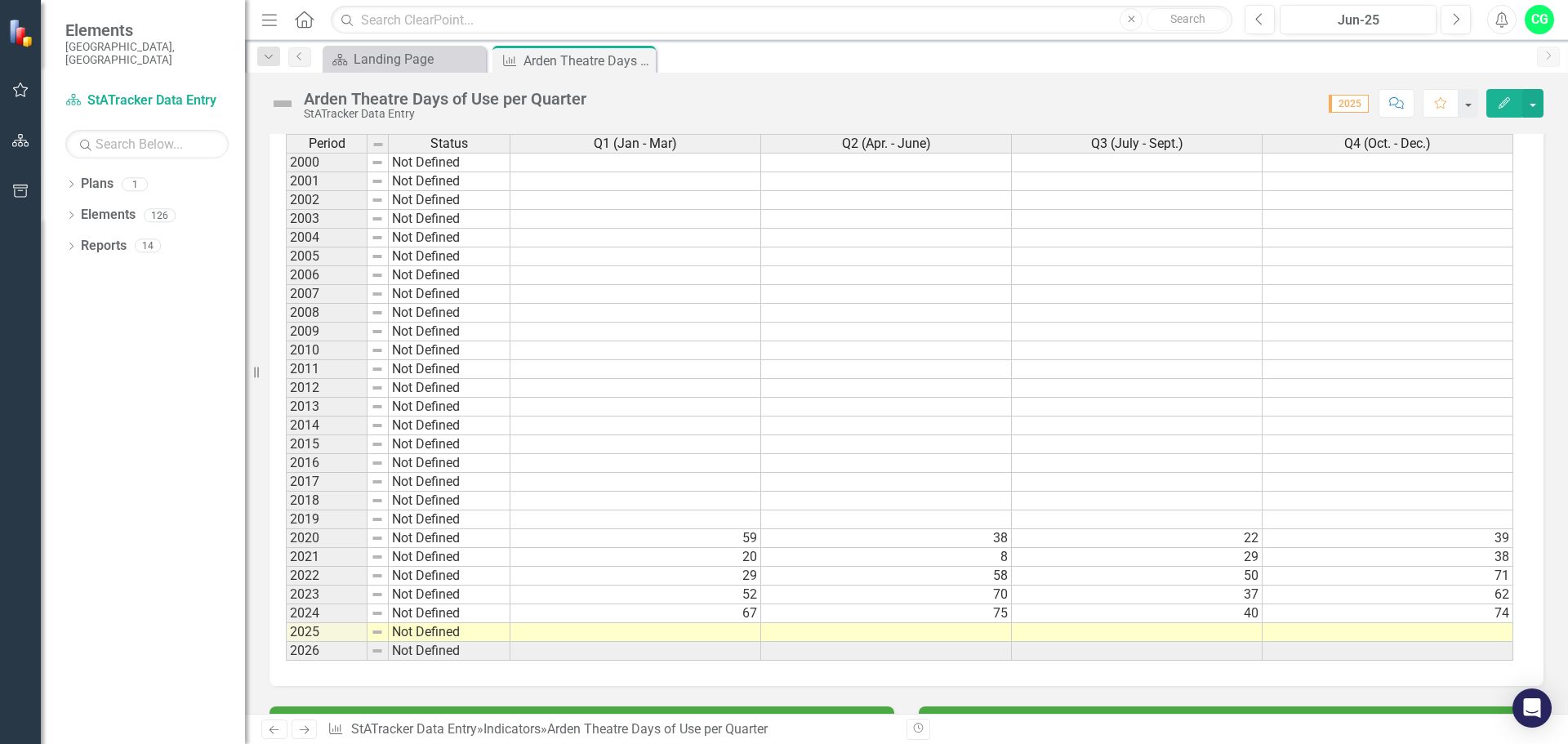
scroll to position [898, 0]
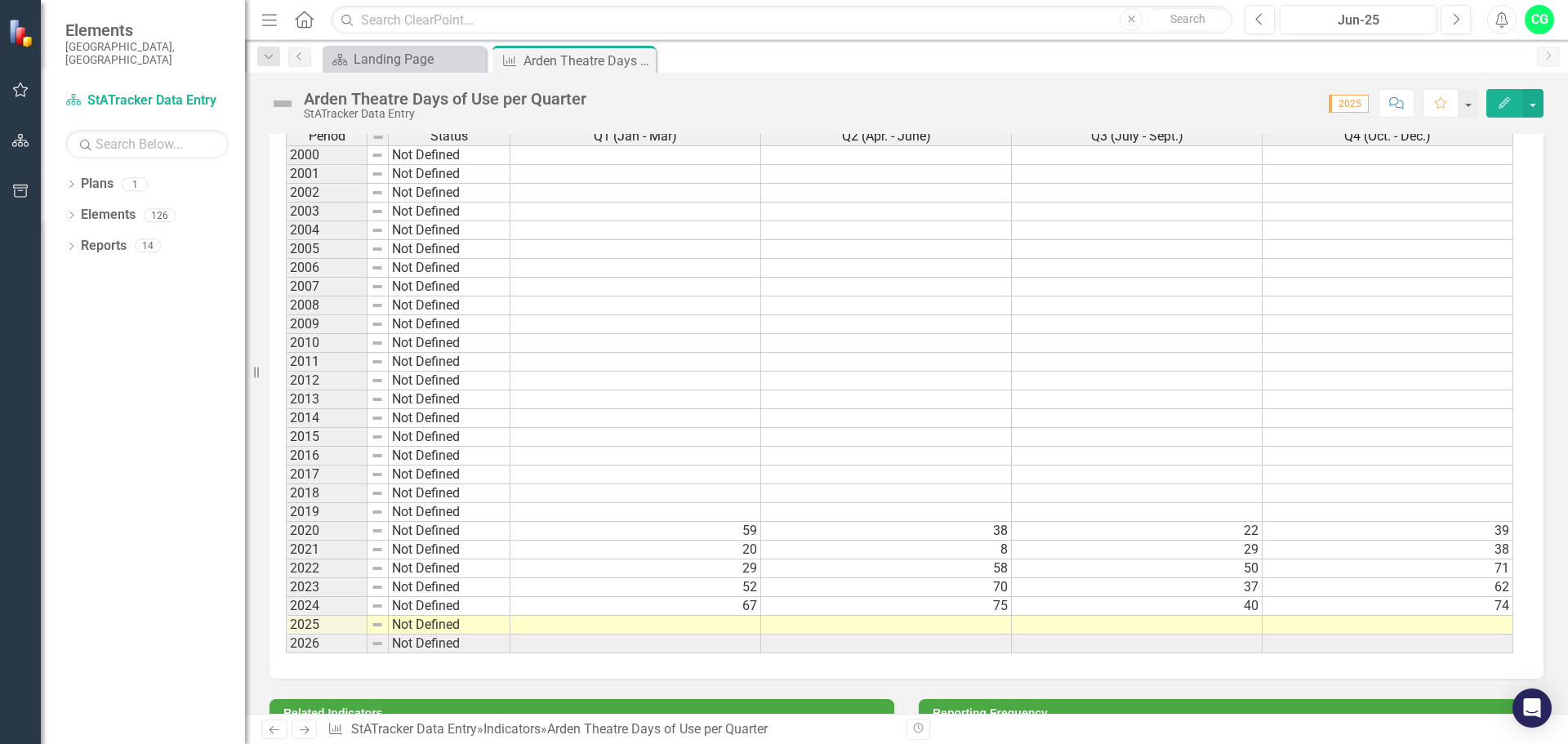
click at [694, 623] on td at bounding box center [636, 624] width 251 height 19
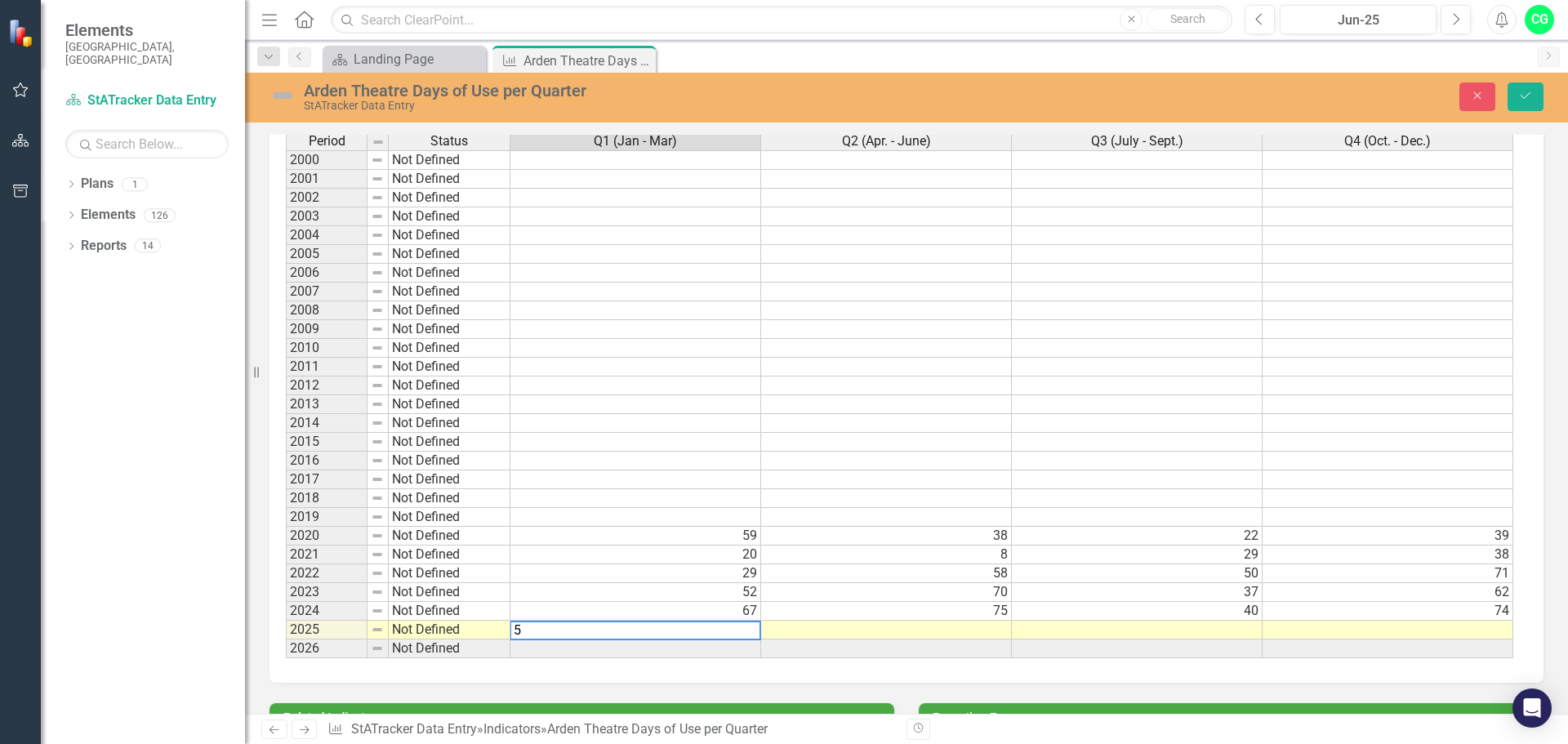
type textarea "59"
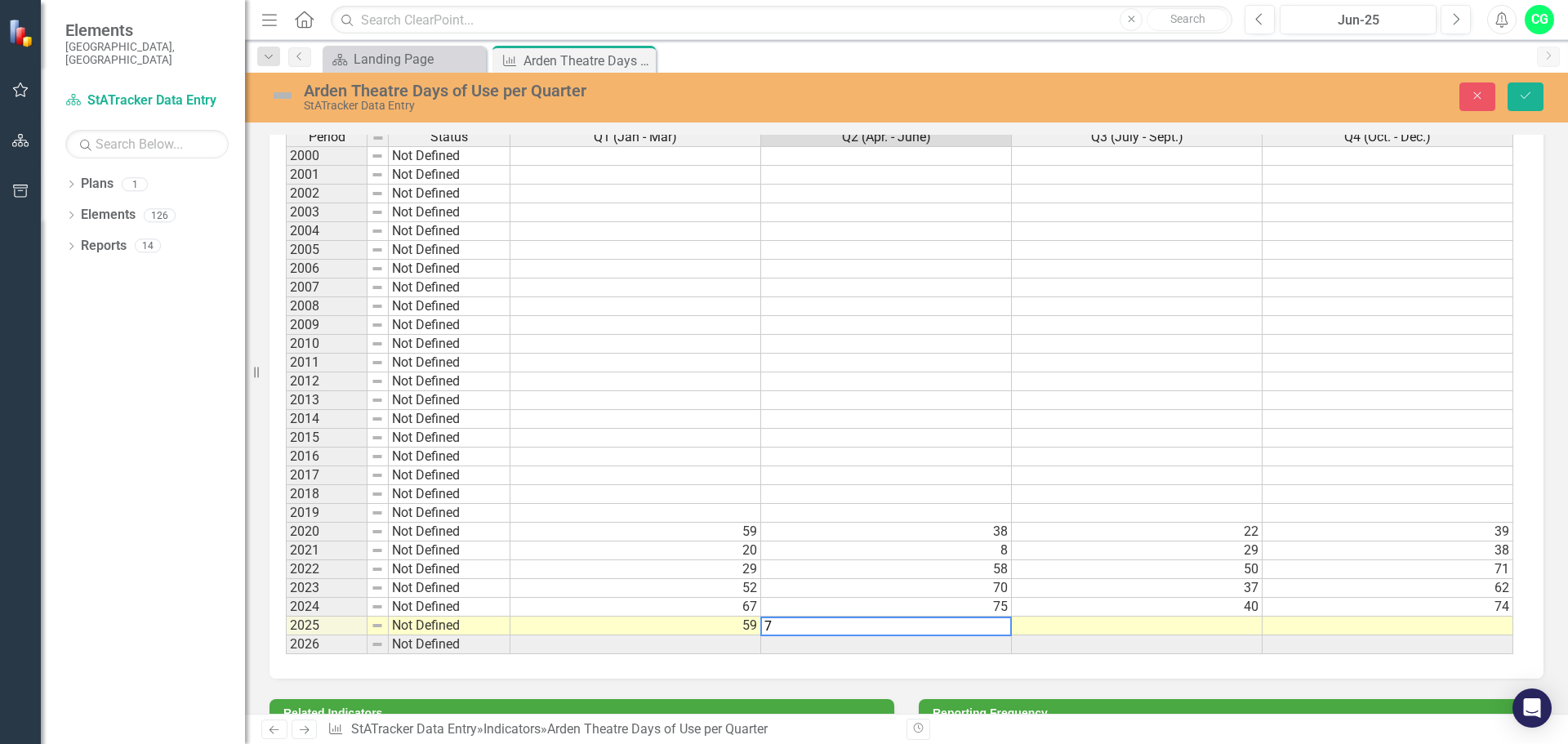
type textarea "70"
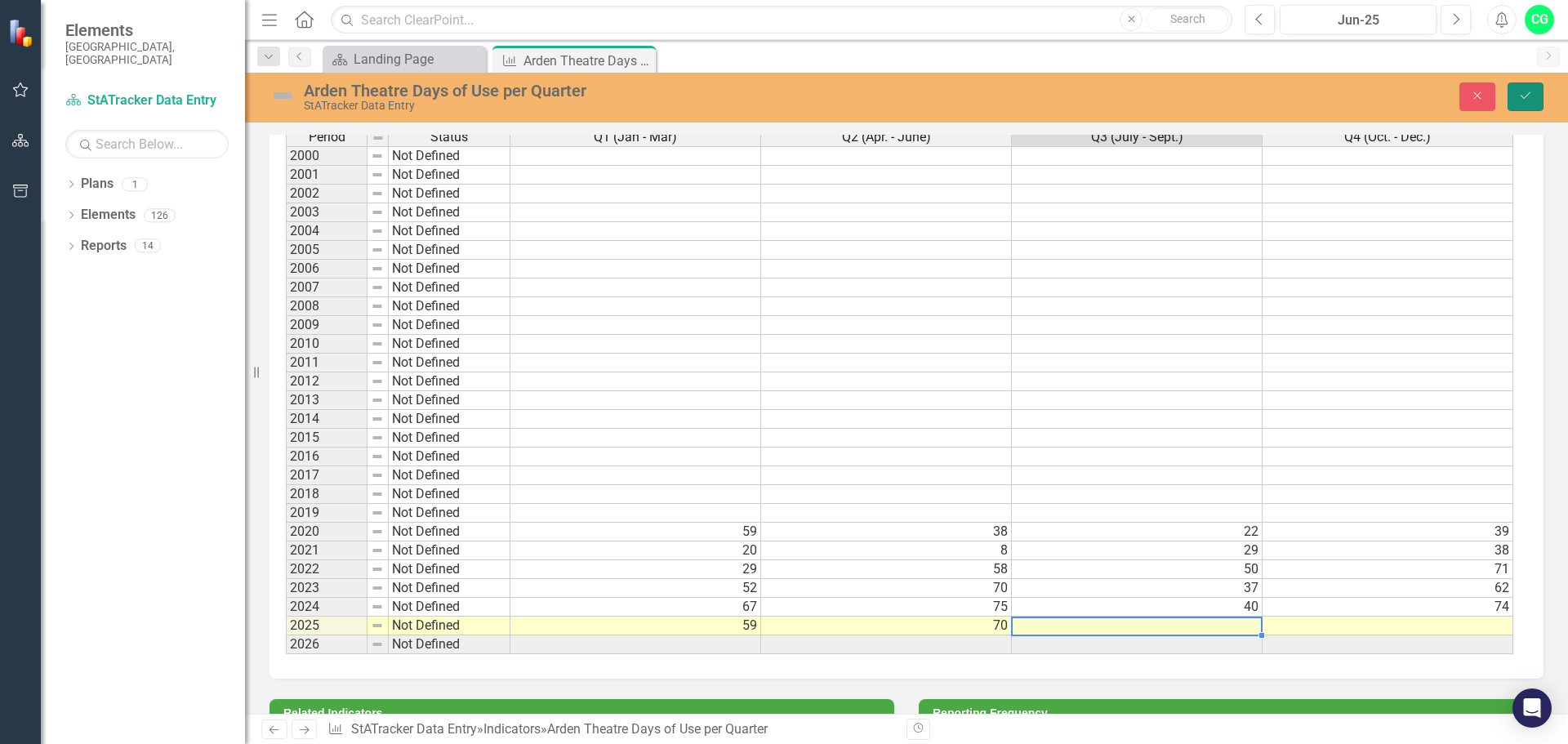
click at [1526, 93] on icon "Save" at bounding box center [1526, 95] width 15 height 11
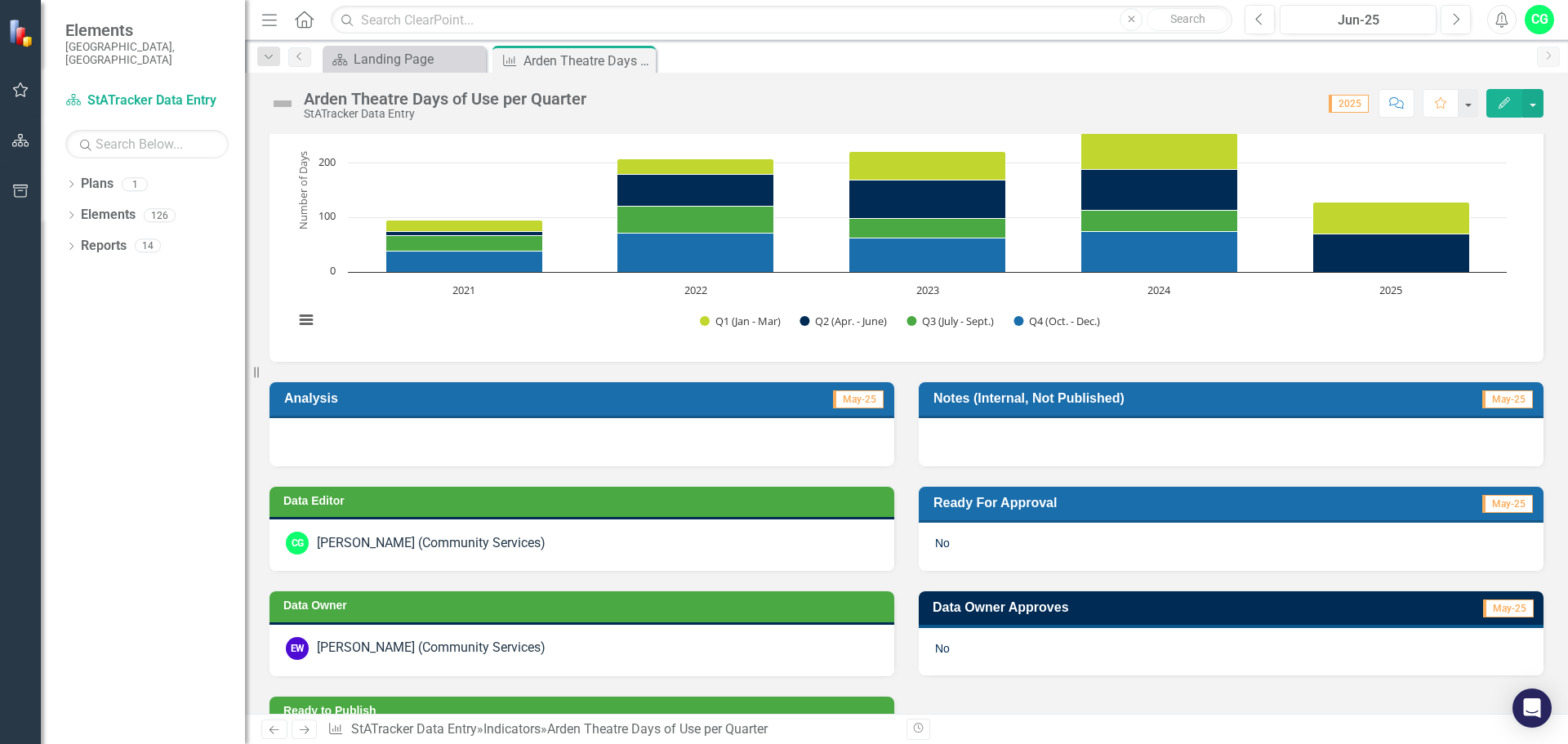
scroll to position [490, 0]
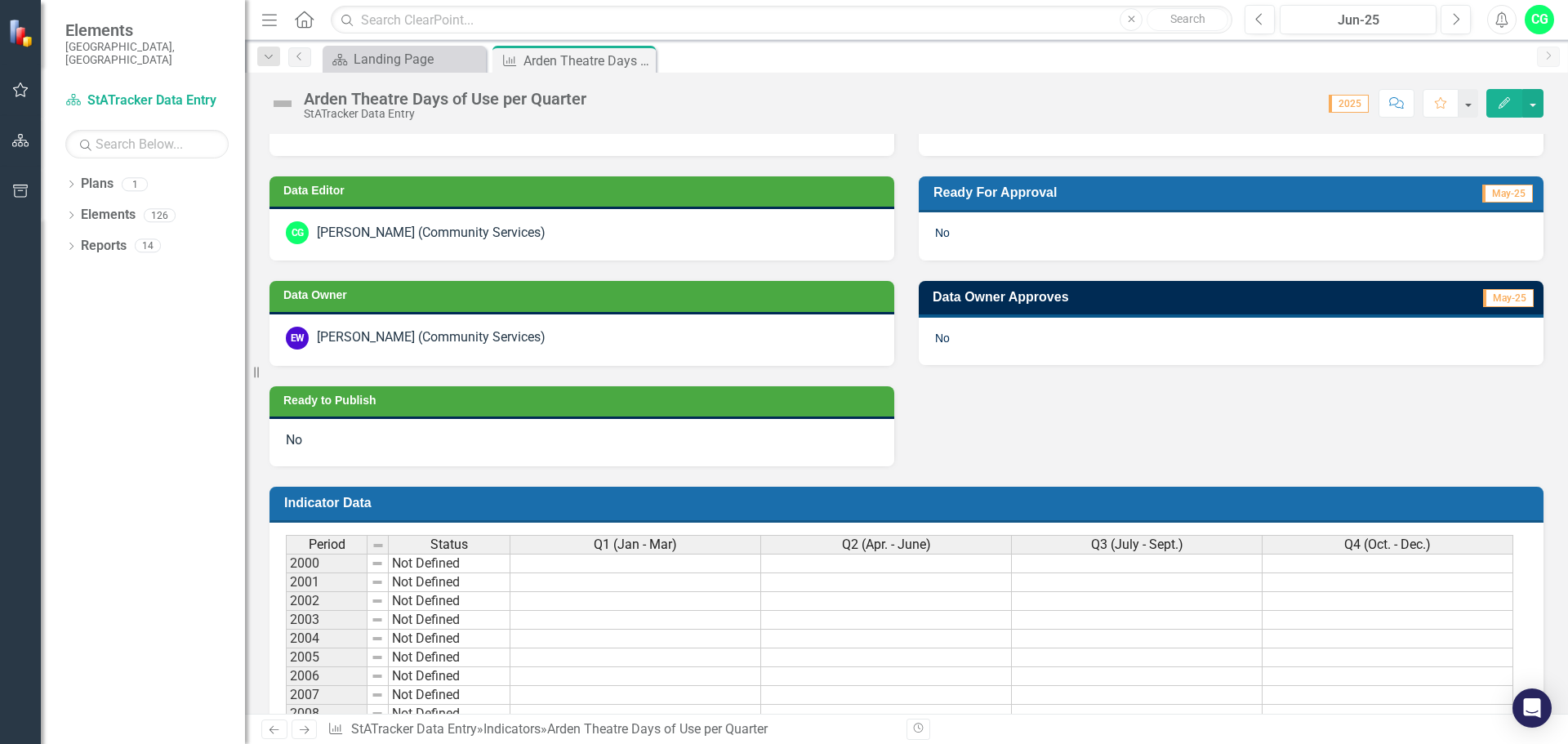
click at [0, 0] on icon at bounding box center [0, 0] width 0 height 0
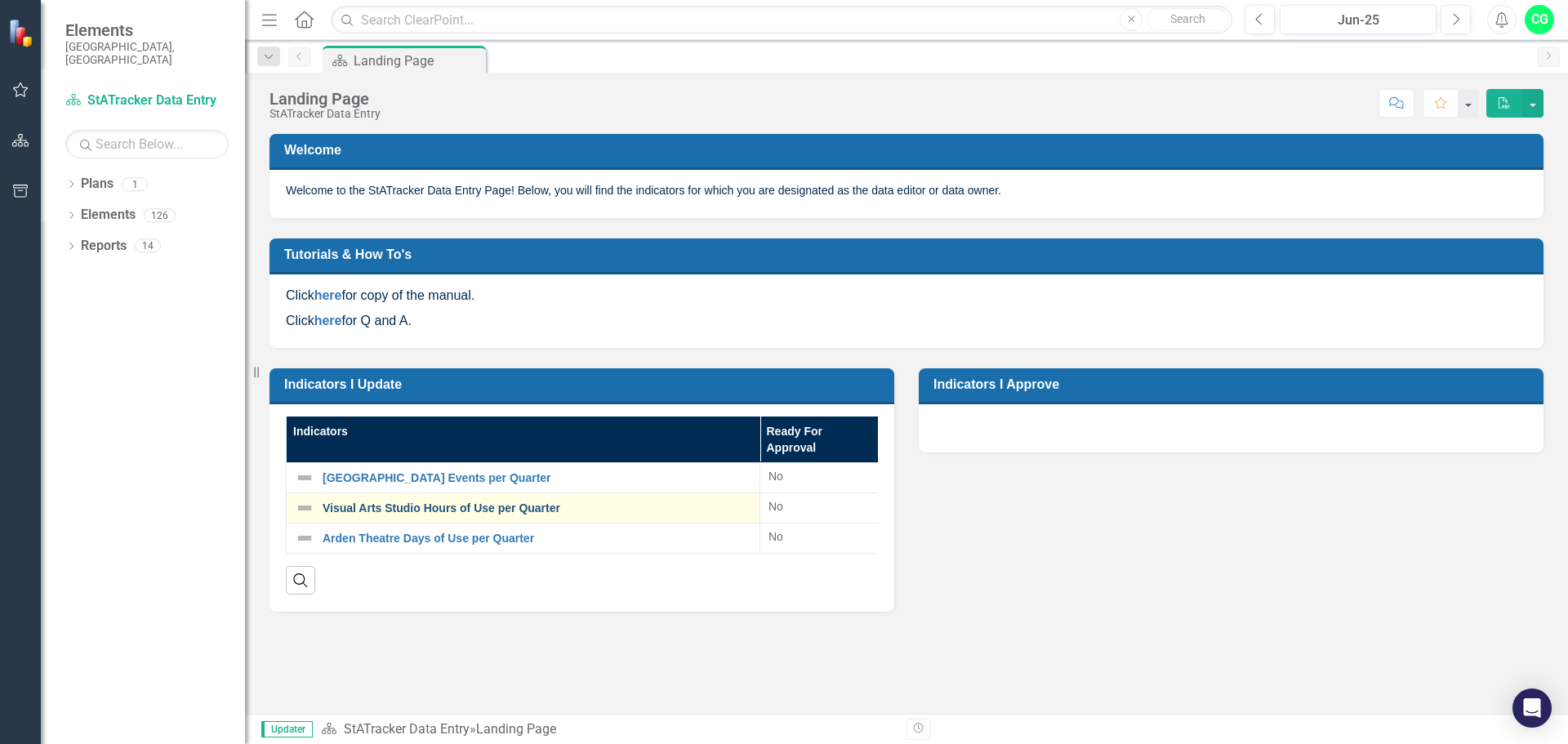
click at [412, 507] on link "Visual Arts Studio Hours of Use per Quarter" at bounding box center [536, 508] width 429 height 12
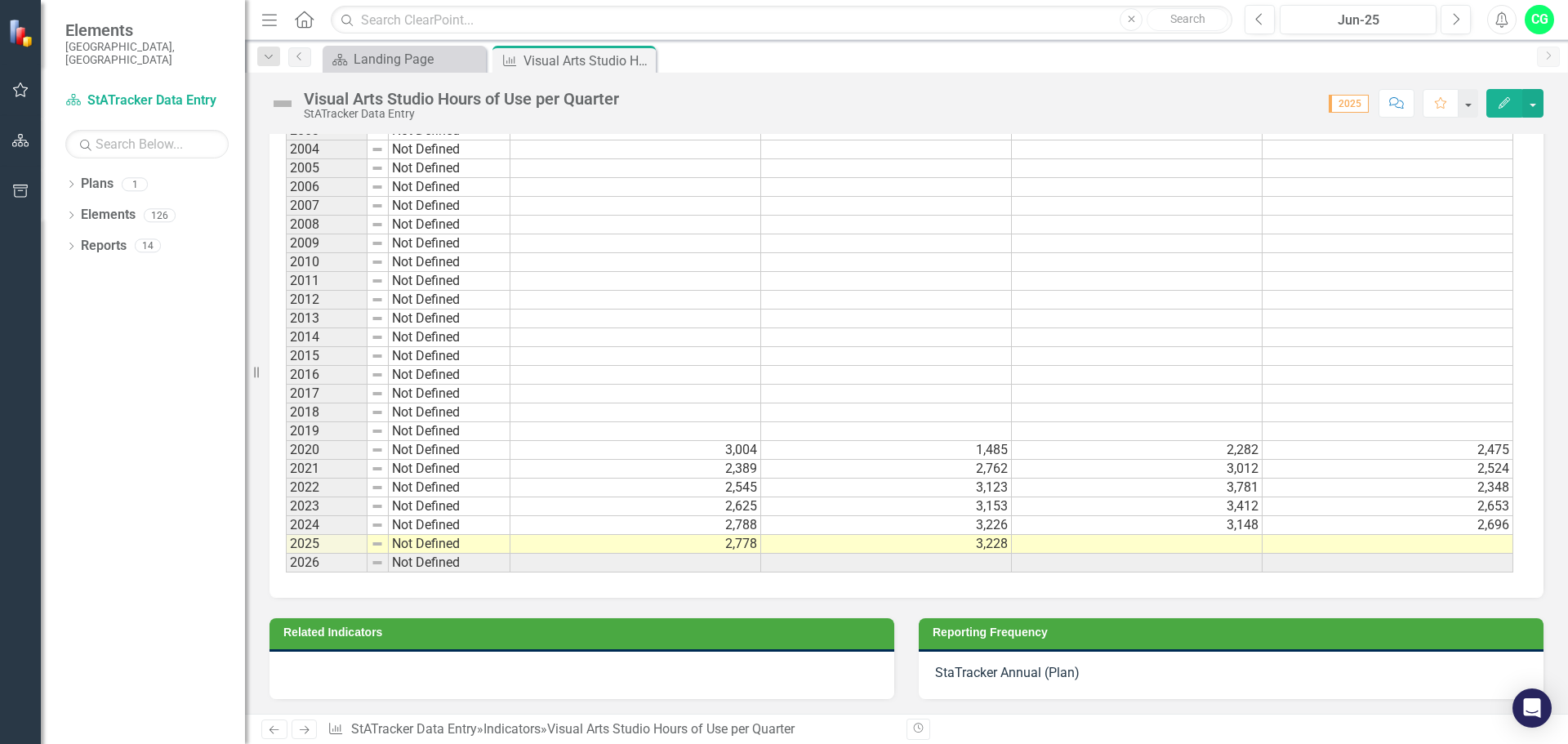
scroll to position [979, 0]
